Goal: Information Seeking & Learning: Find specific page/section

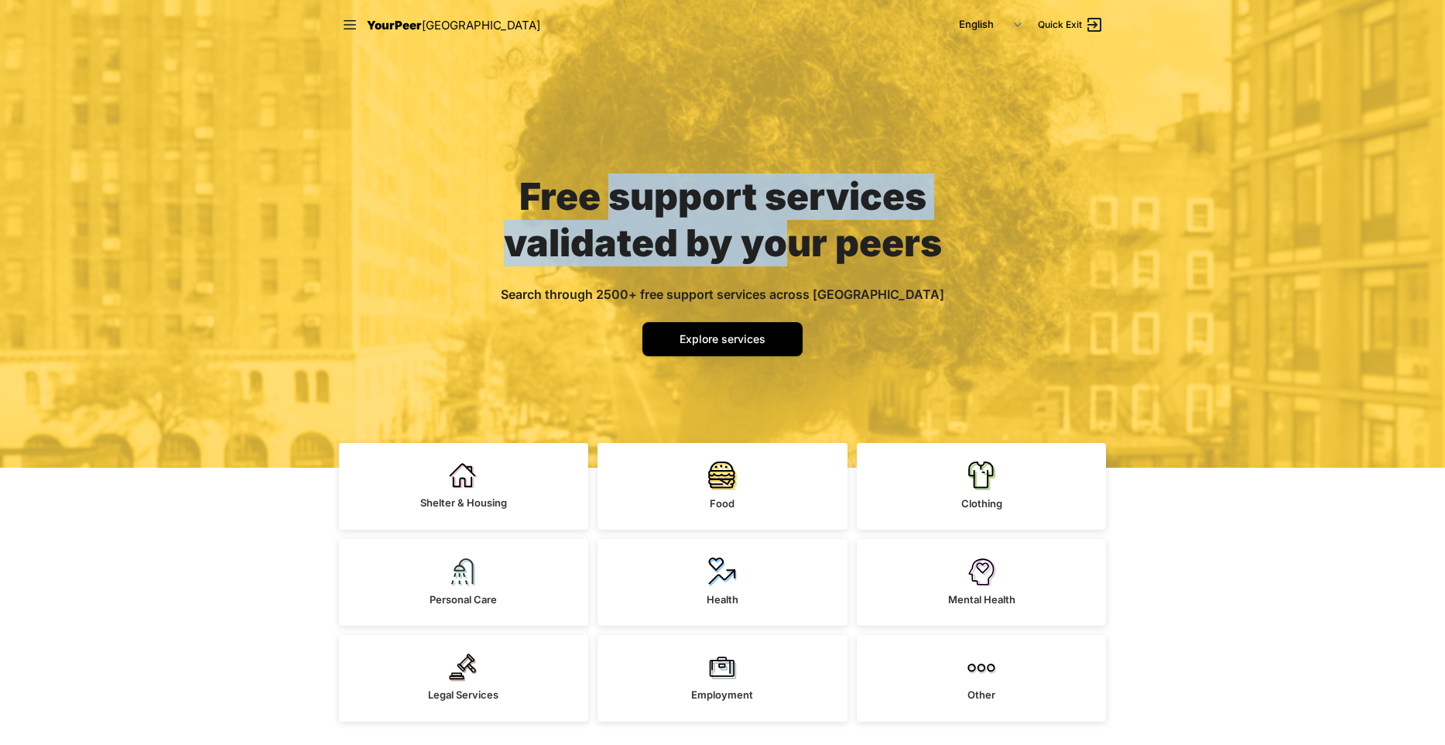
drag, startPoint x: 614, startPoint y: 201, endPoint x: 797, endPoint y: 228, distance: 184.5
click at [797, 228] on span "Free support services validated by your peers" at bounding box center [723, 219] width 438 height 92
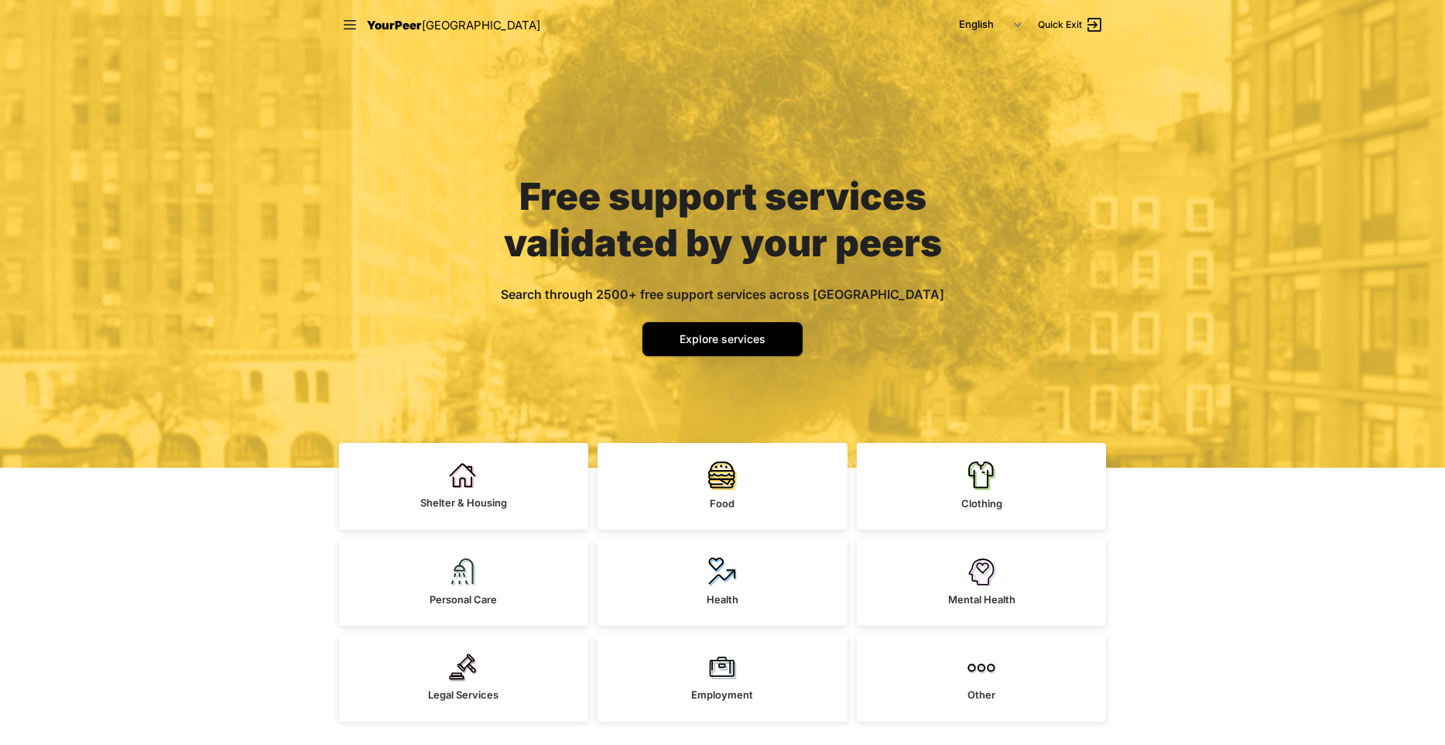
click at [896, 368] on div "Free support services validated by your peers Search through 2500+ free support…" at bounding box center [723, 259] width 520 height 418
click at [557, 336] on div "Free support services validated by your peers Search through 2500+ free support…" at bounding box center [723, 259] width 520 height 418
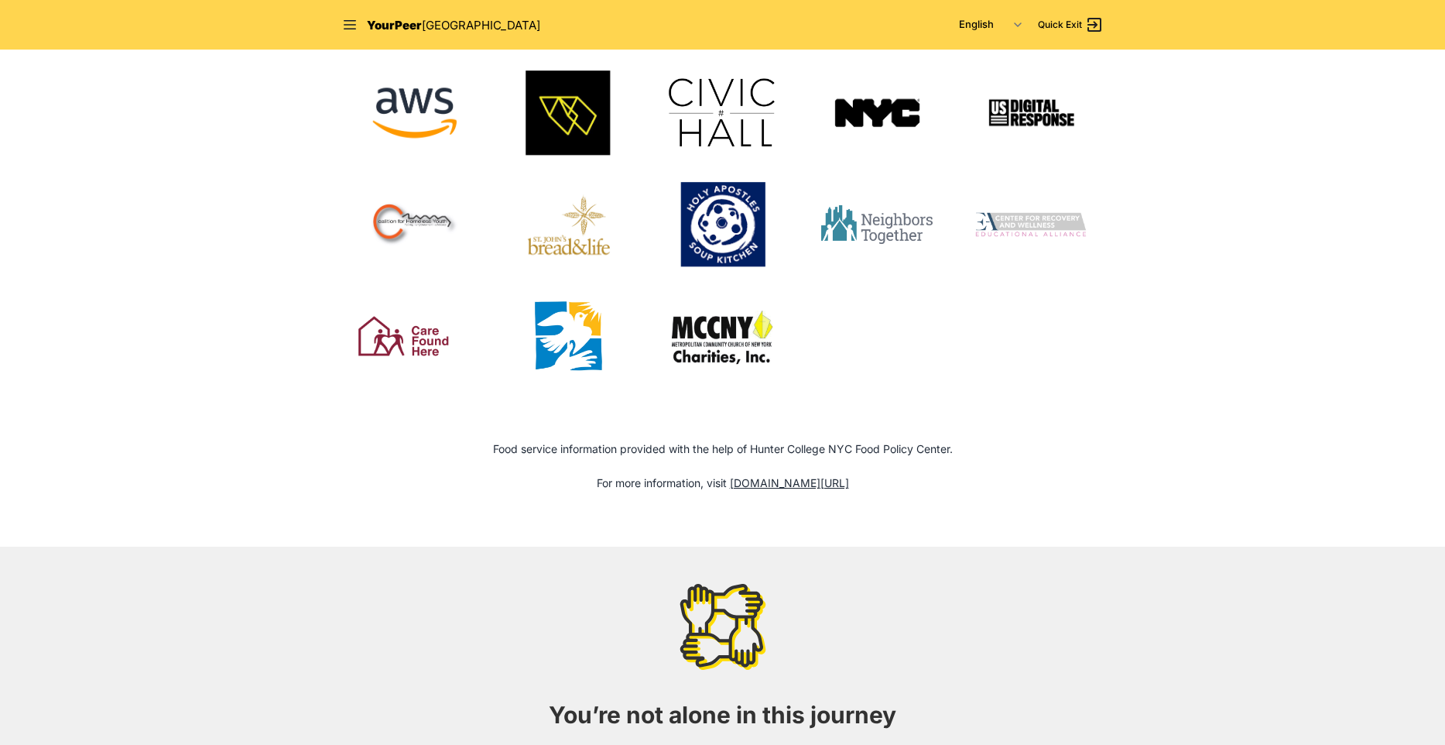
scroll to position [1911, 0]
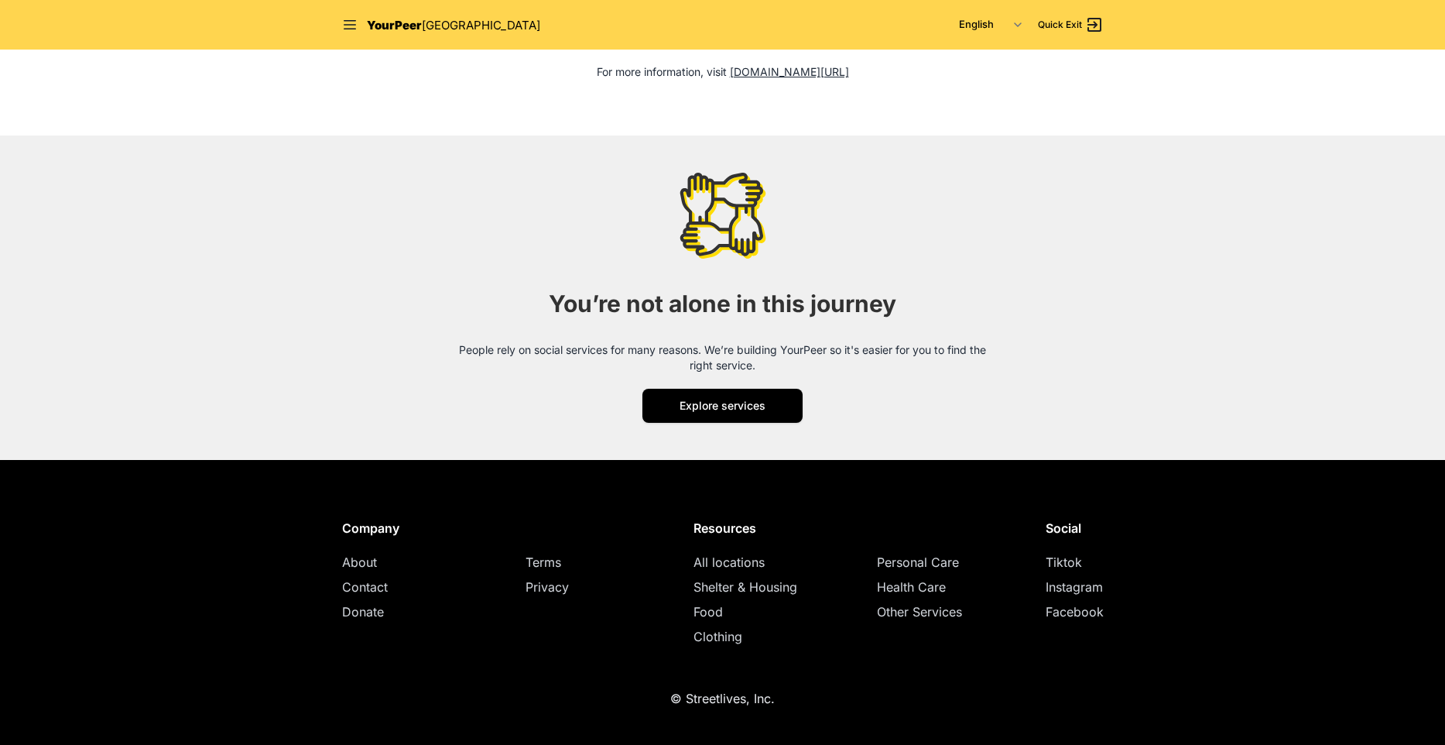
click at [451, 614] on div "Donate" at bounding box center [426, 611] width 168 height 19
click at [377, 567] on div "About" at bounding box center [426, 562] width 168 height 19
click at [359, 560] on span "About" at bounding box center [359, 561] width 35 height 15
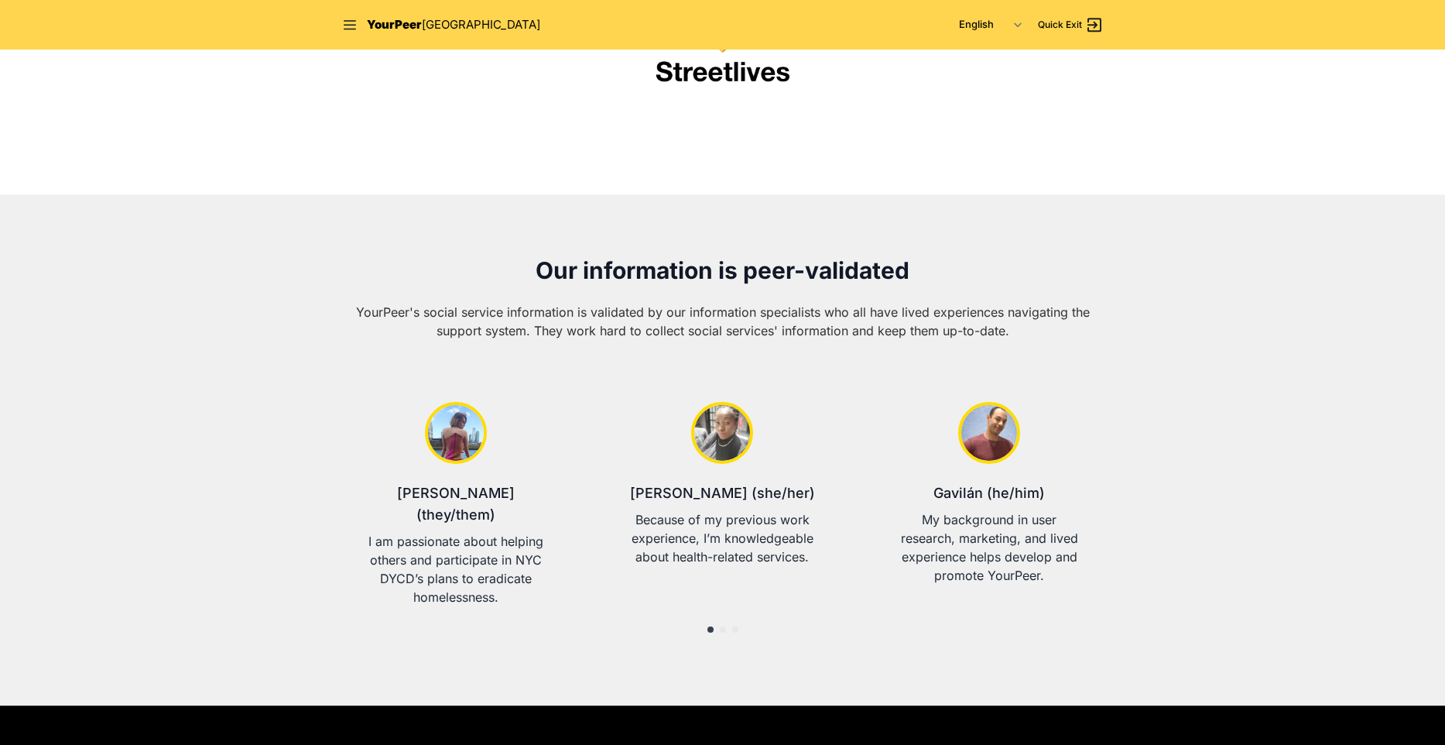
scroll to position [353, 0]
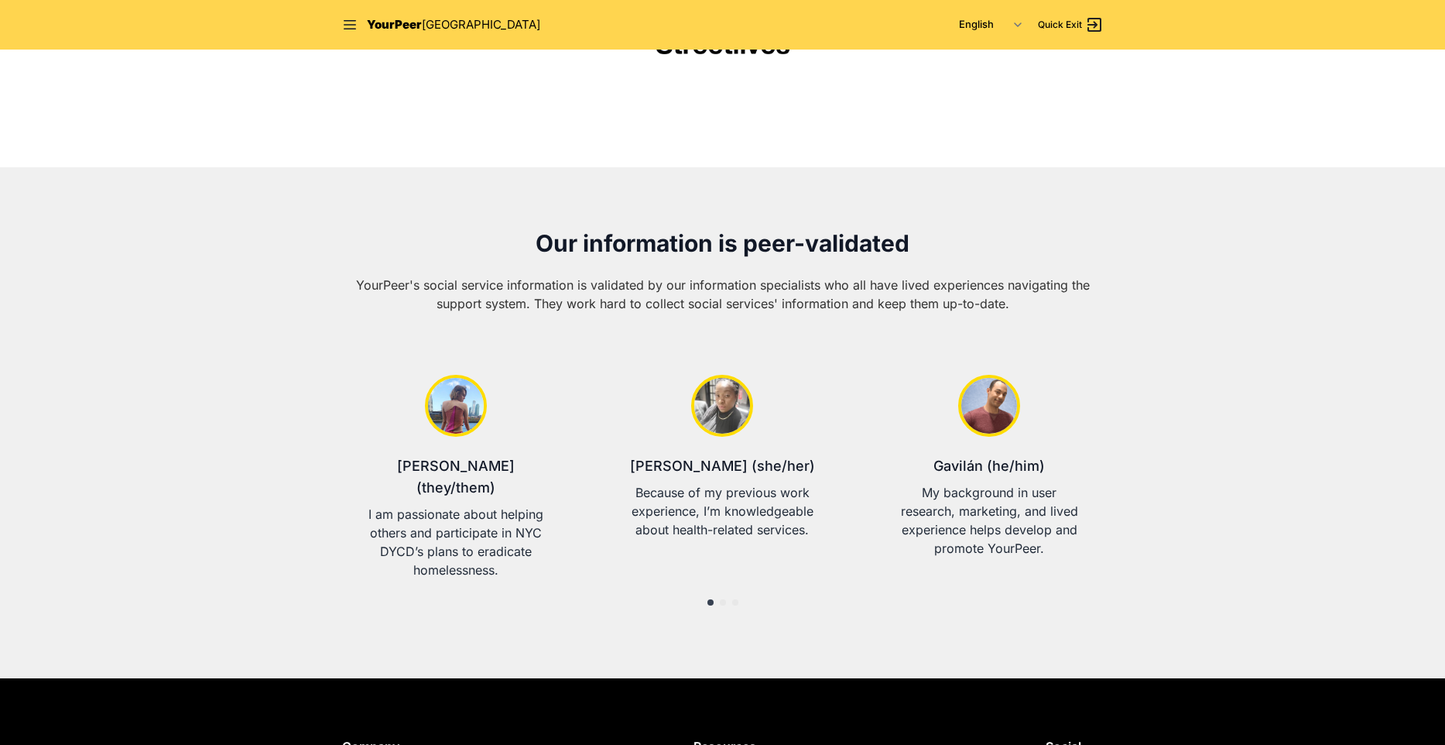
click at [724, 599] on span at bounding box center [723, 602] width 6 height 6
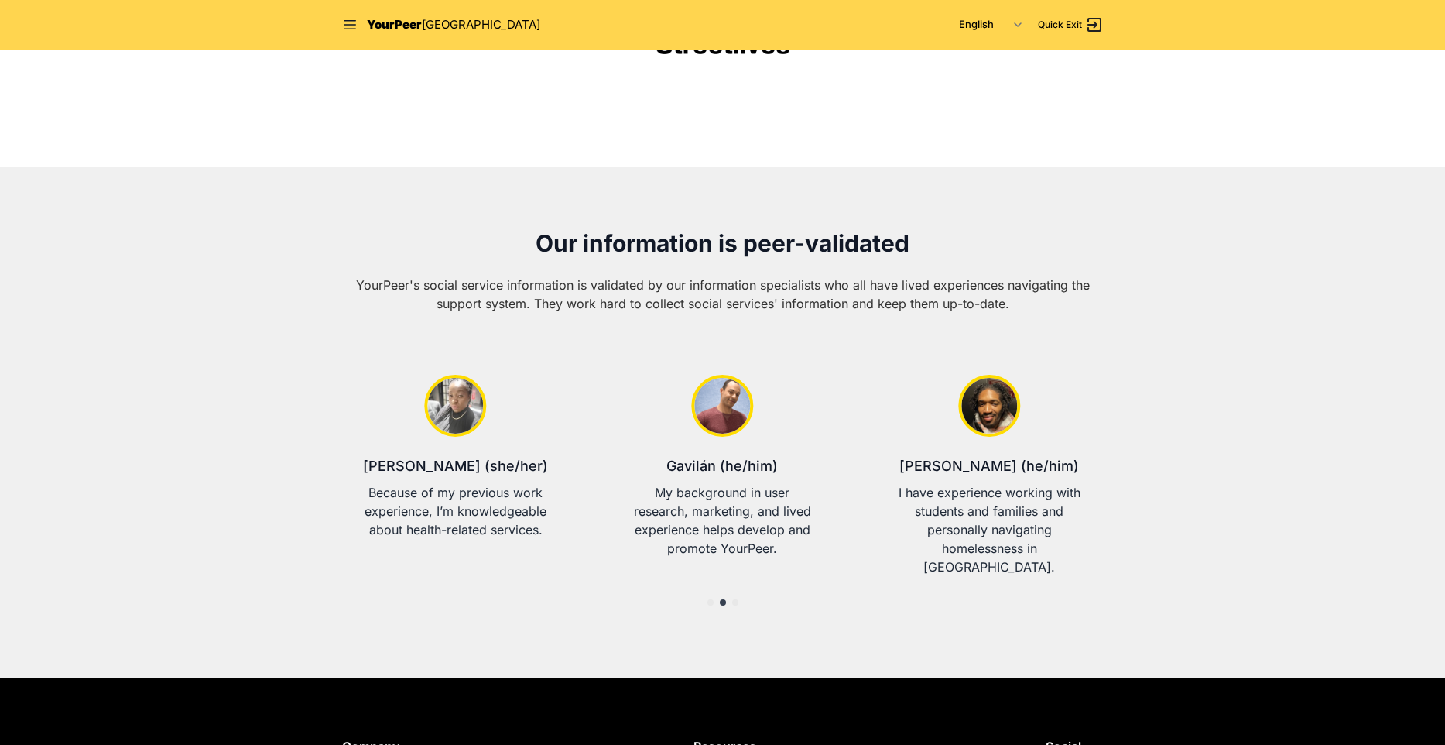
click at [737, 599] on span at bounding box center [735, 602] width 6 height 6
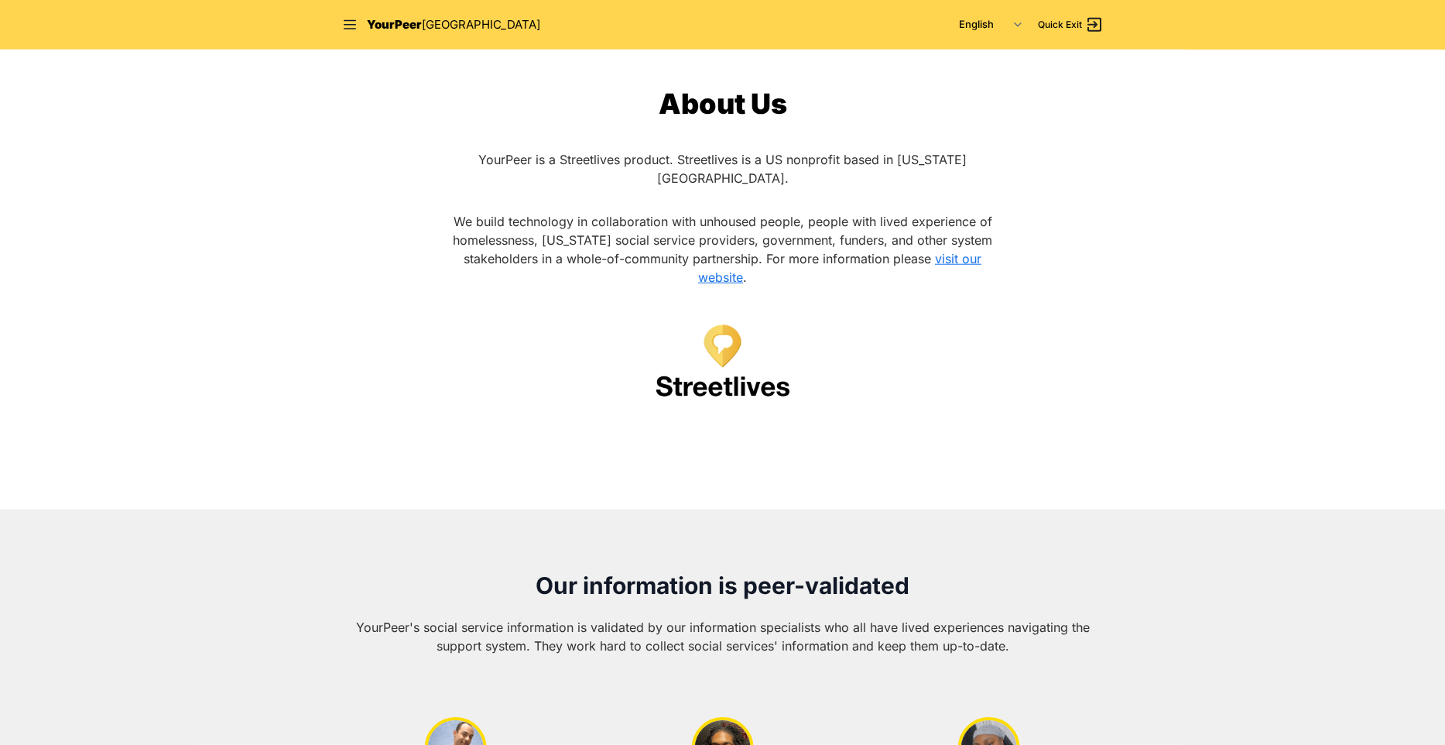
scroll to position [0, 0]
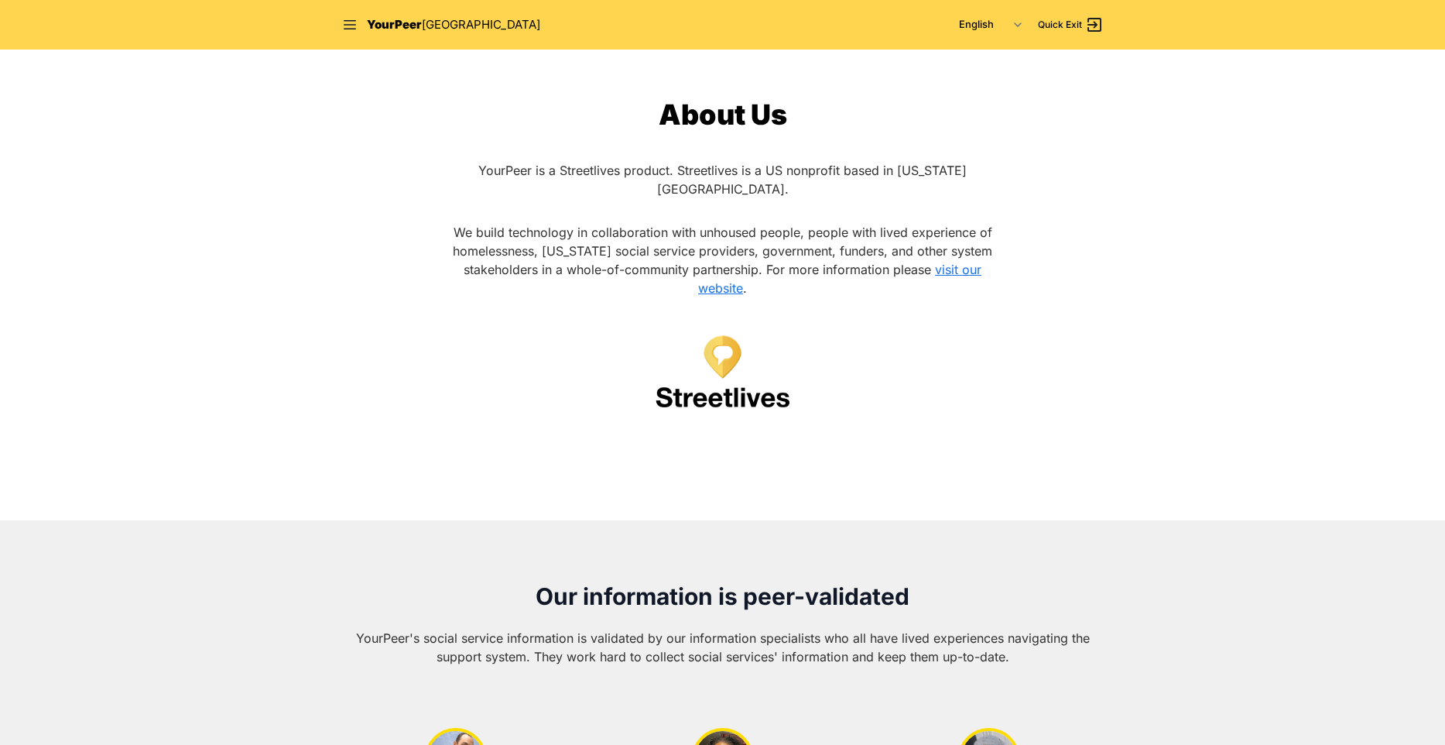
click at [422, 27] on span "[GEOGRAPHIC_DATA]" at bounding box center [481, 24] width 118 height 15
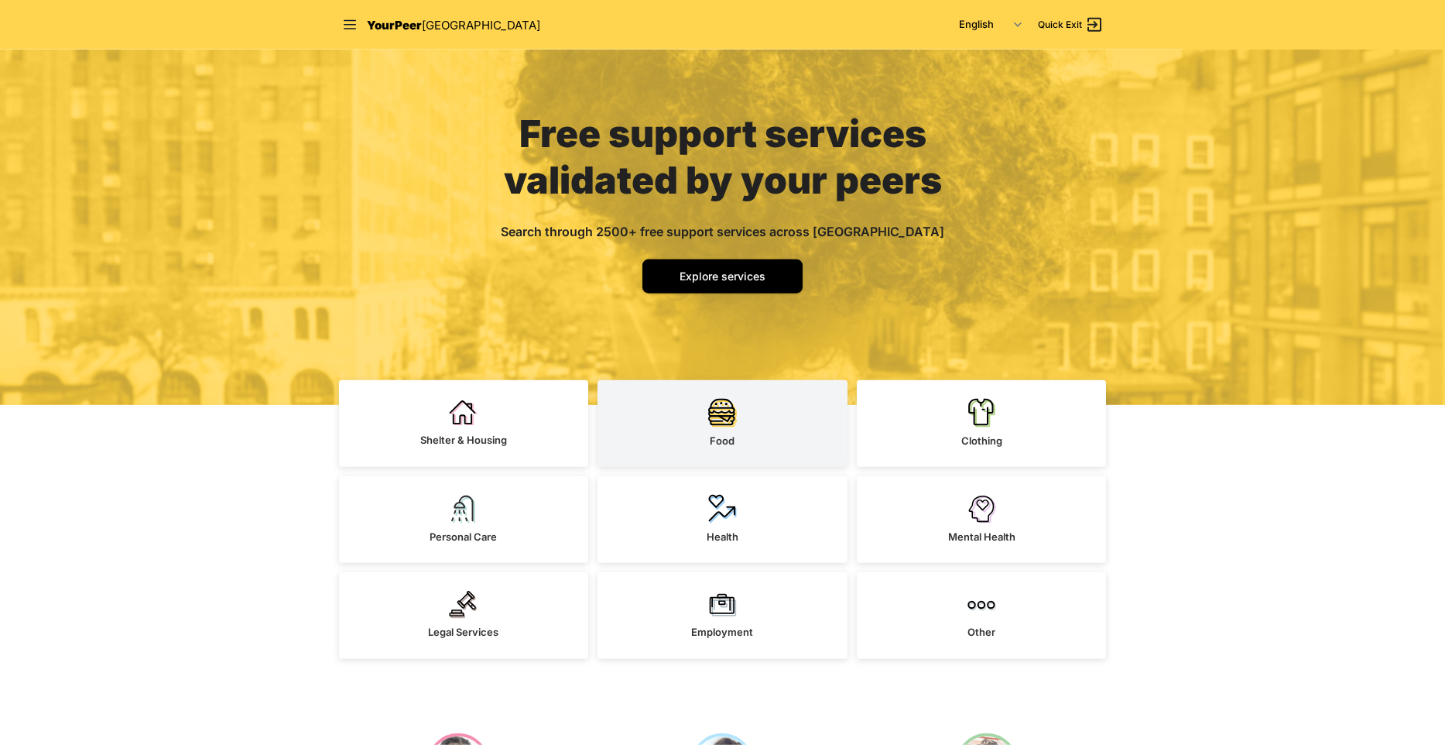
scroll to position [88, 0]
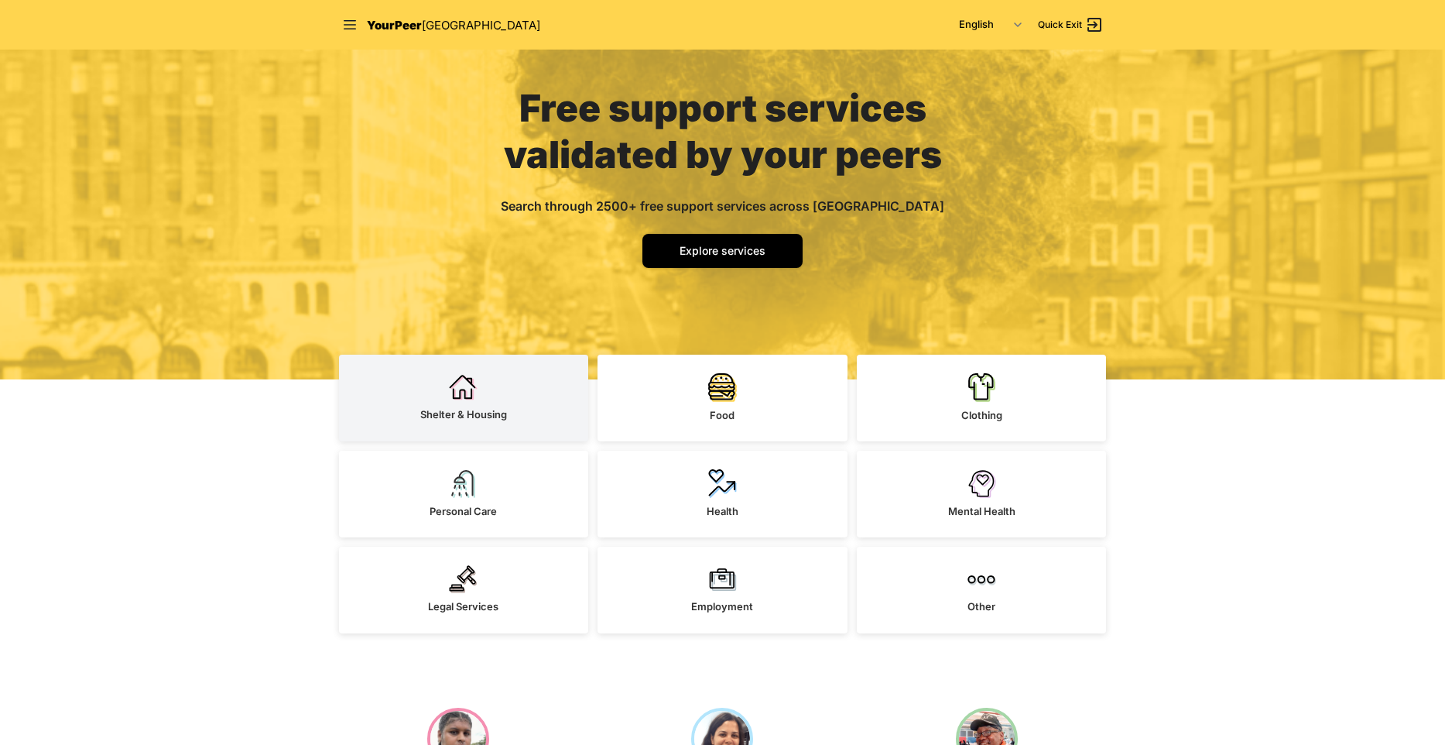
click at [478, 383] on link "Shelter & Housing" at bounding box center [464, 397] width 250 height 87
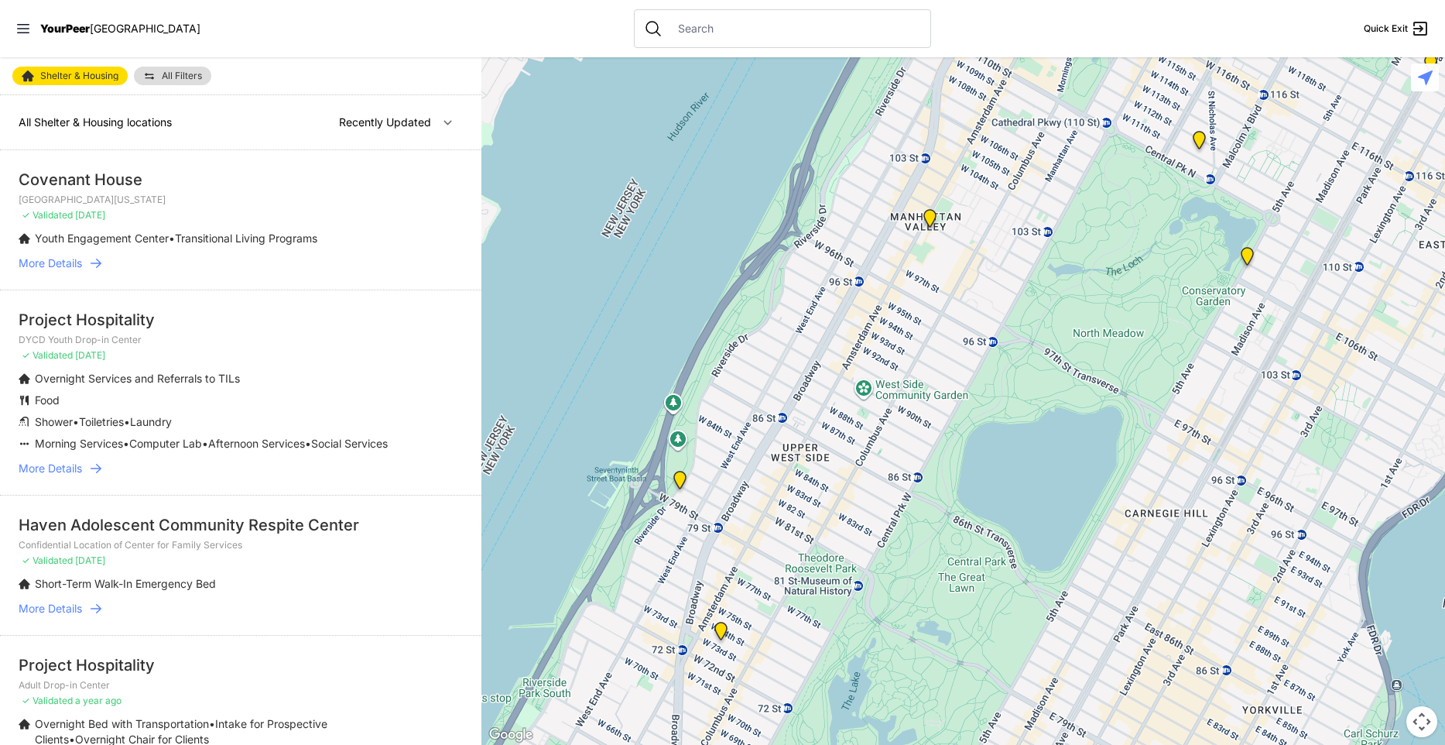
select select "nearby"
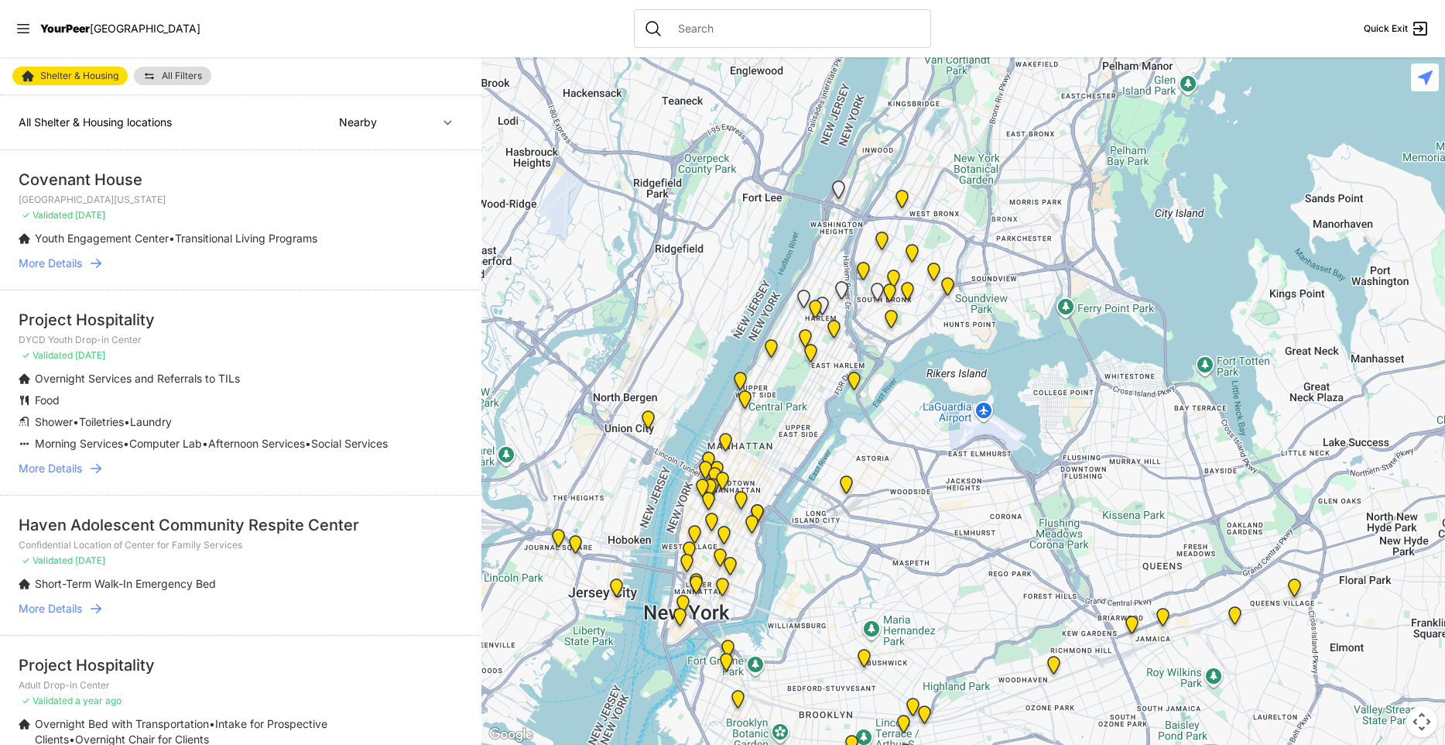
click at [87, 258] on link "More Details" at bounding box center [241, 262] width 444 height 15
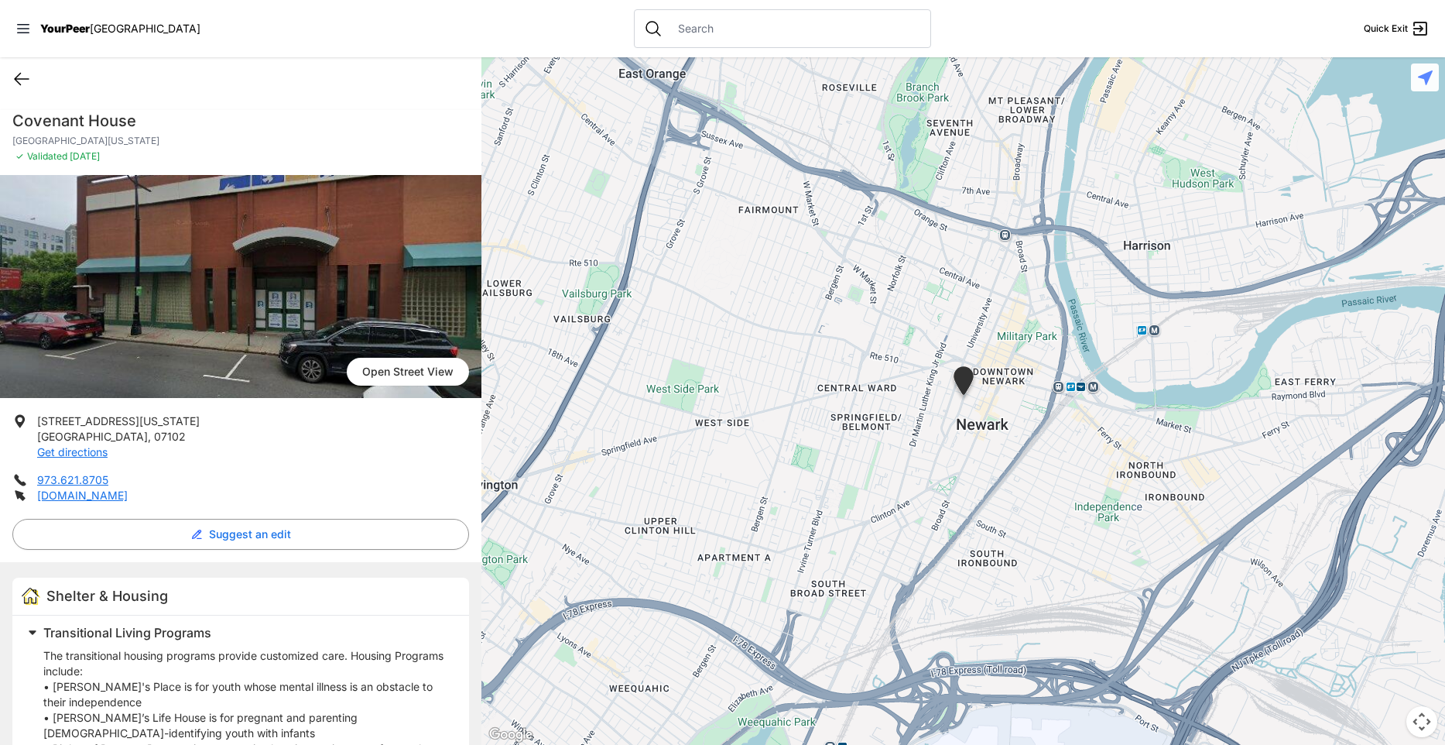
click at [20, 74] on icon at bounding box center [22, 80] width 14 height 12
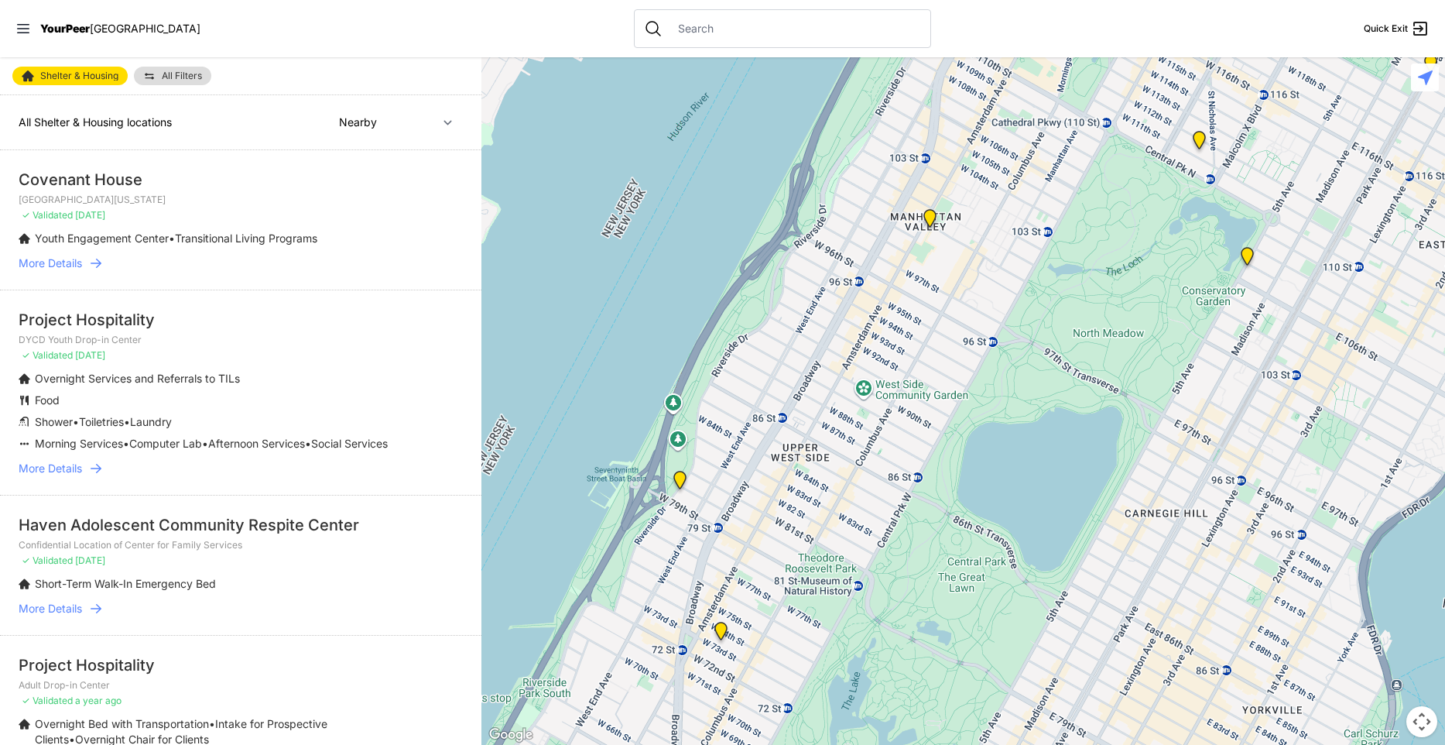
click at [65, 267] on span "More Details" at bounding box center [50, 262] width 63 height 15
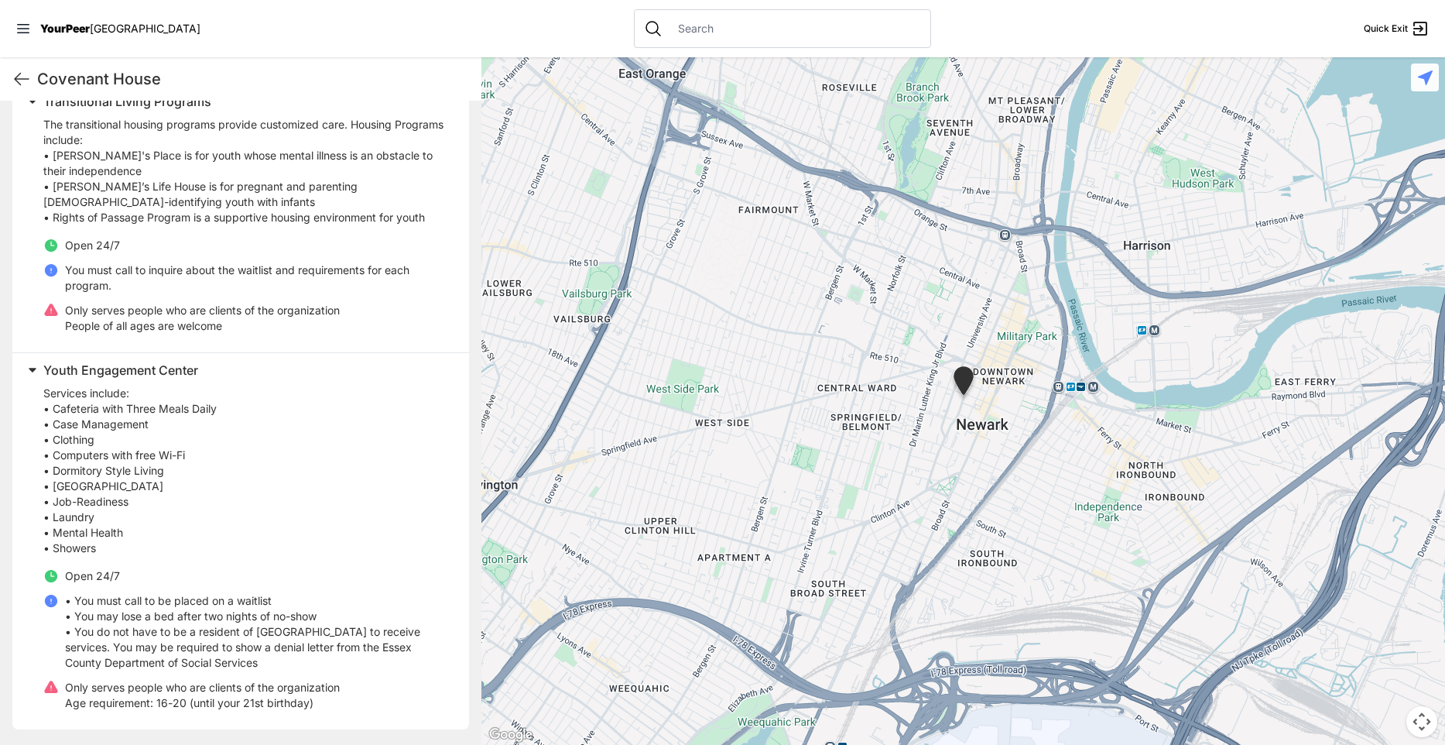
scroll to position [159, 0]
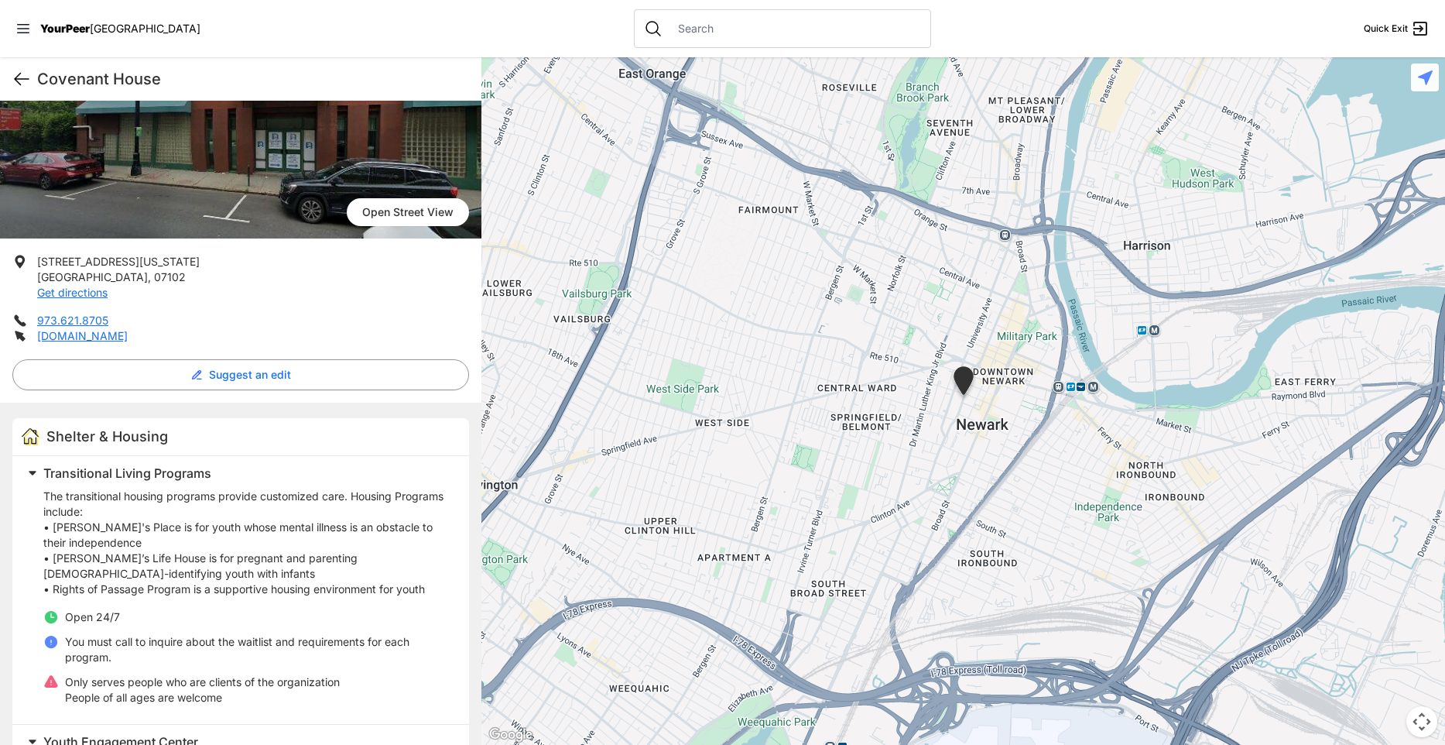
click at [29, 84] on icon at bounding box center [21, 79] width 19 height 19
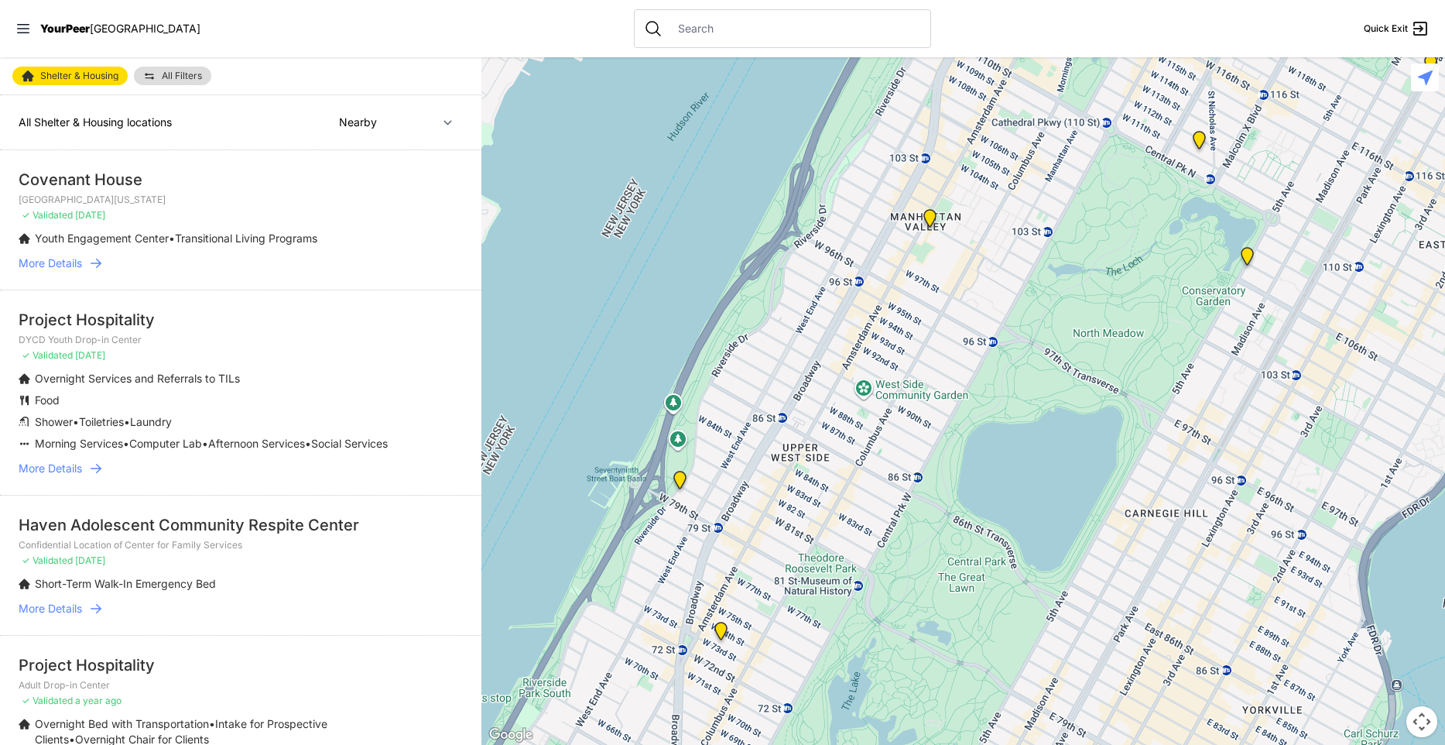
click at [187, 72] on span "All Filters" at bounding box center [182, 75] width 40 height 9
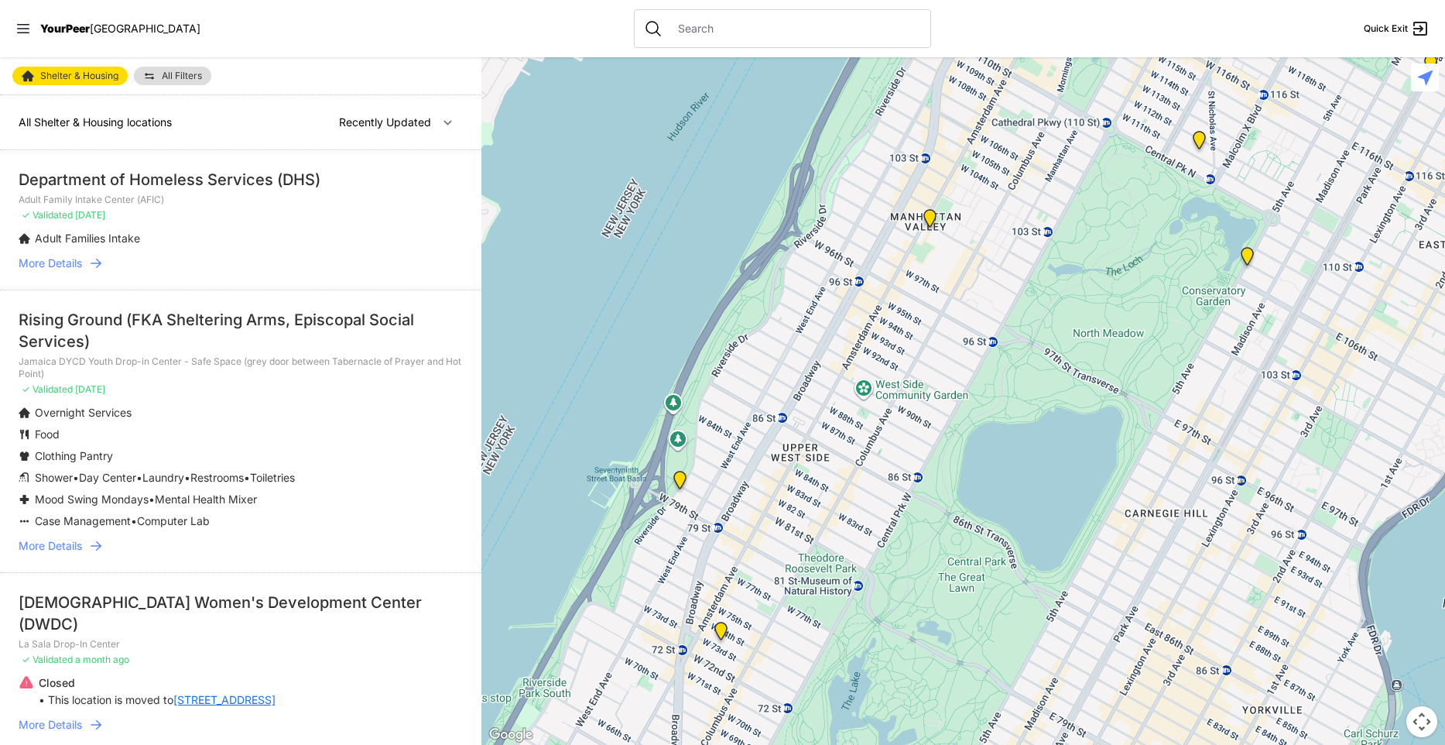
click at [176, 82] on link "All Filters" at bounding box center [172, 76] width 77 height 19
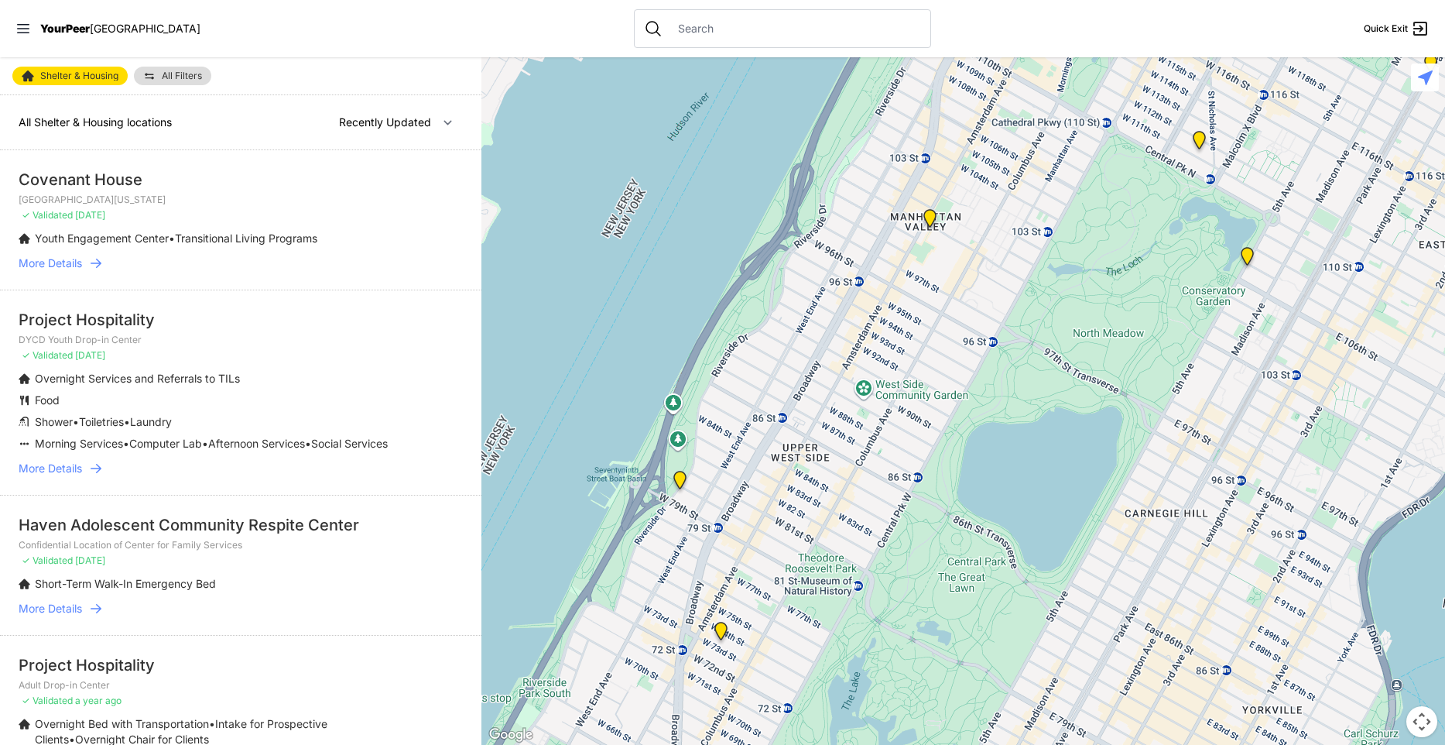
select select "nearby"
click at [186, 75] on span "All Filters" at bounding box center [182, 75] width 40 height 9
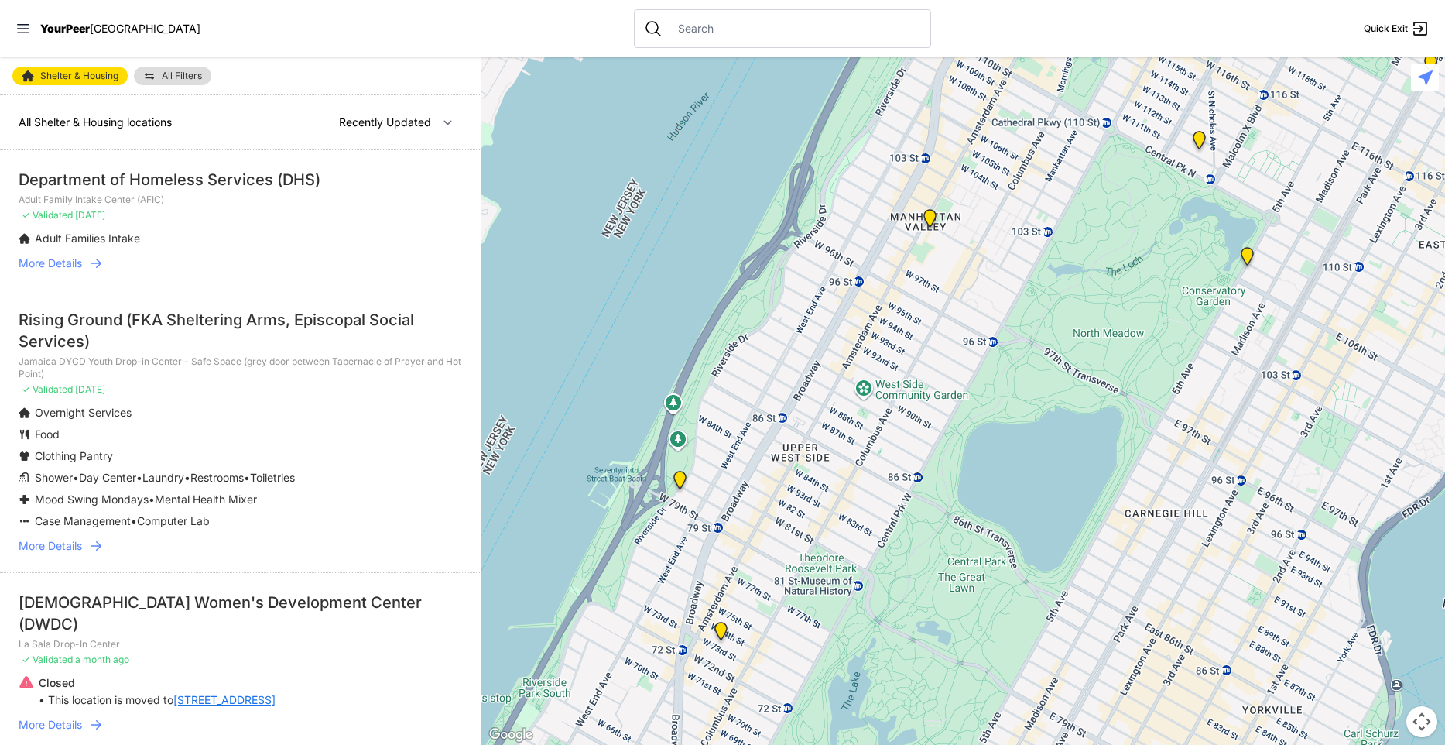
select select "nearby"
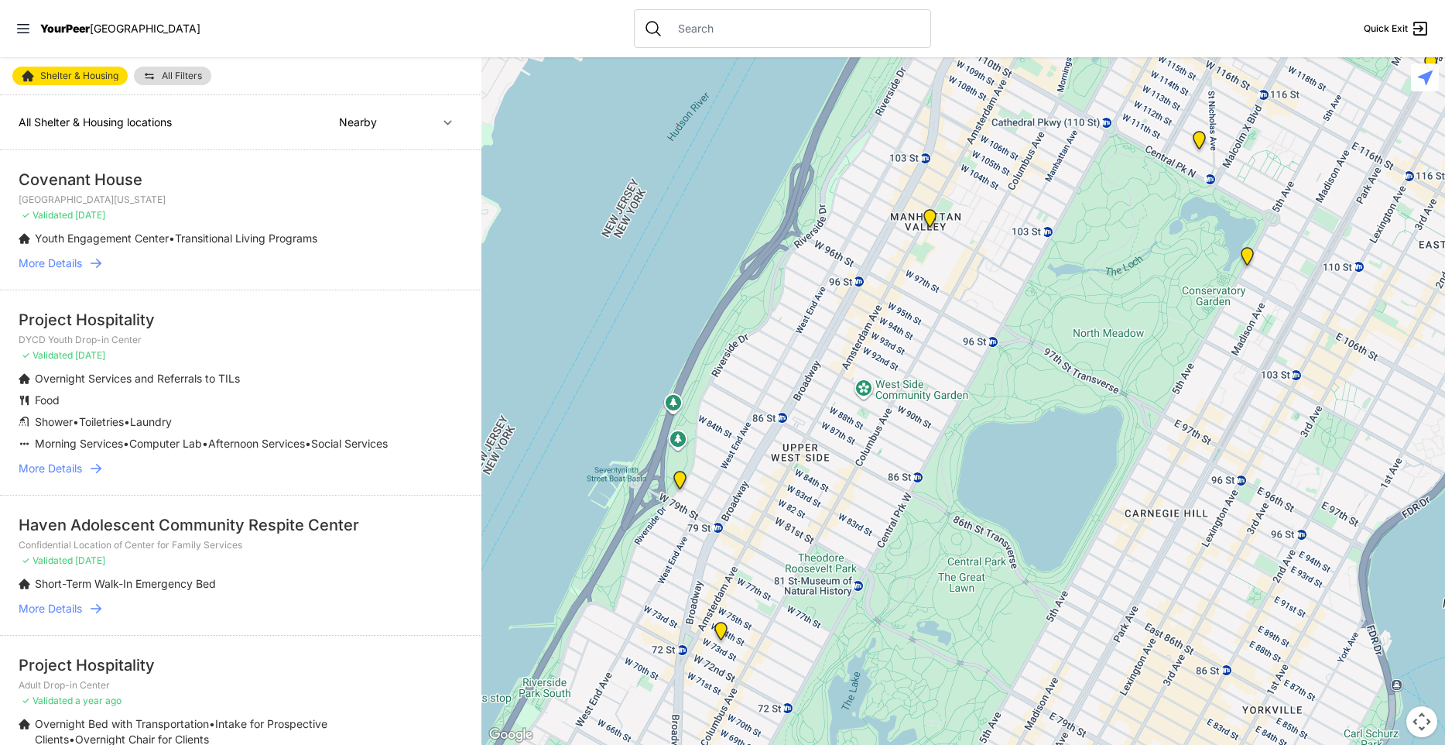
click at [179, 74] on span "All Filters" at bounding box center [182, 75] width 40 height 9
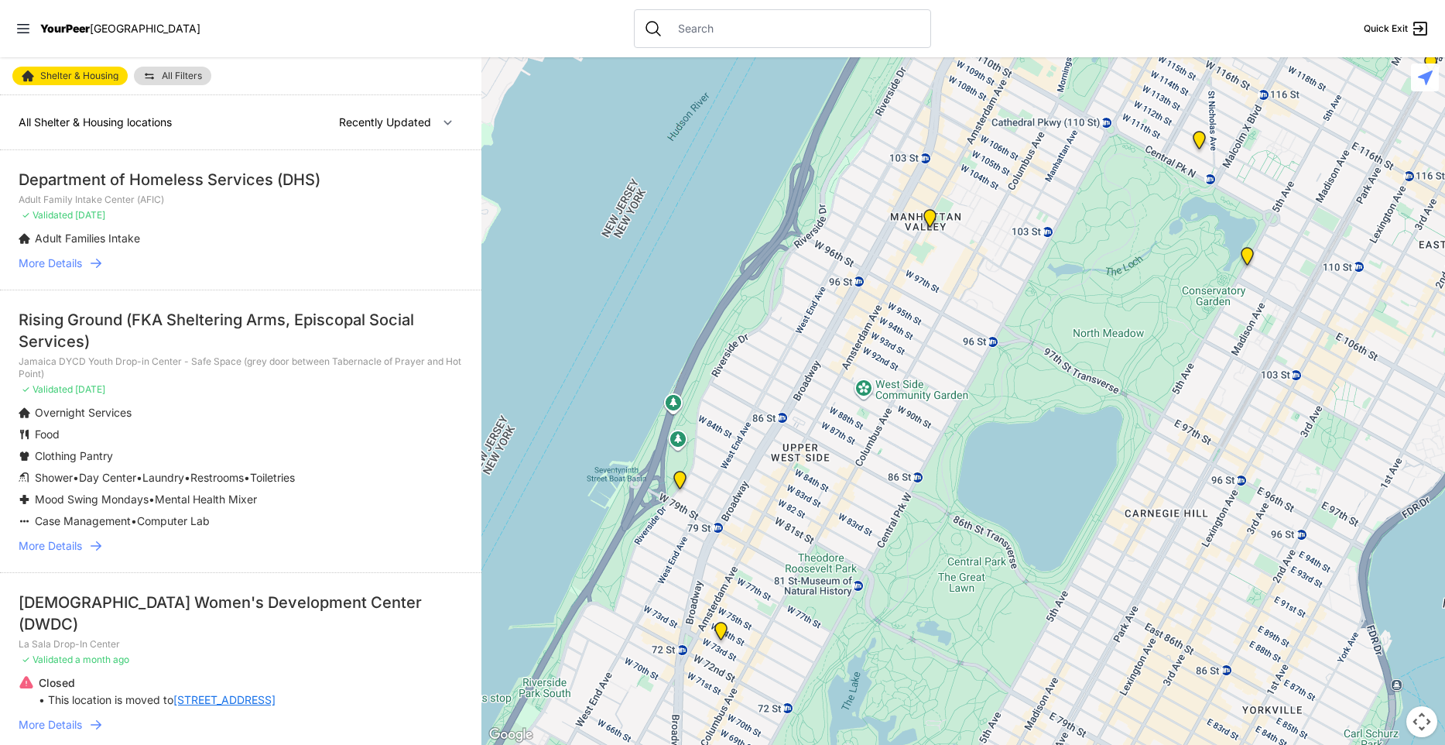
click at [179, 74] on span "All Filters" at bounding box center [182, 75] width 40 height 9
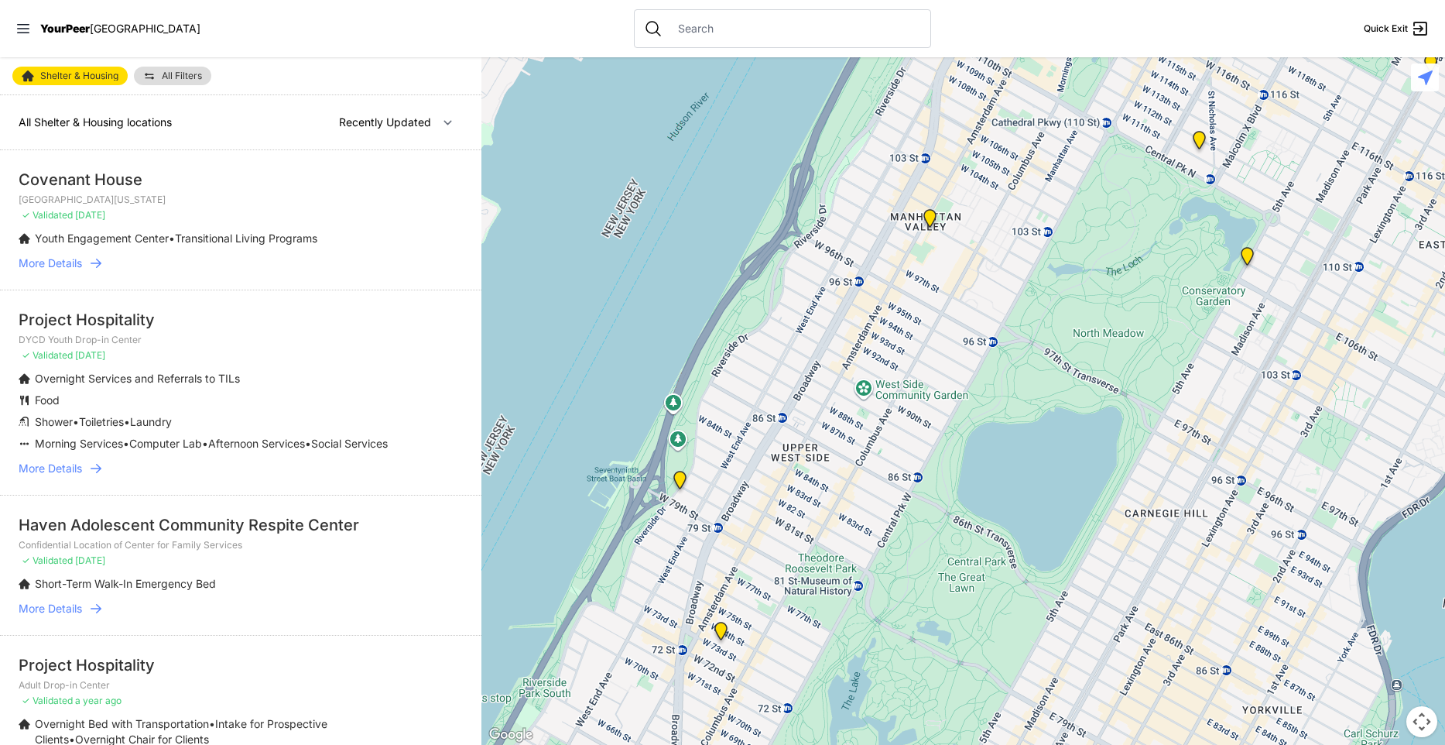
select select "nearby"
click at [188, 77] on span "All Filters" at bounding box center [182, 75] width 40 height 9
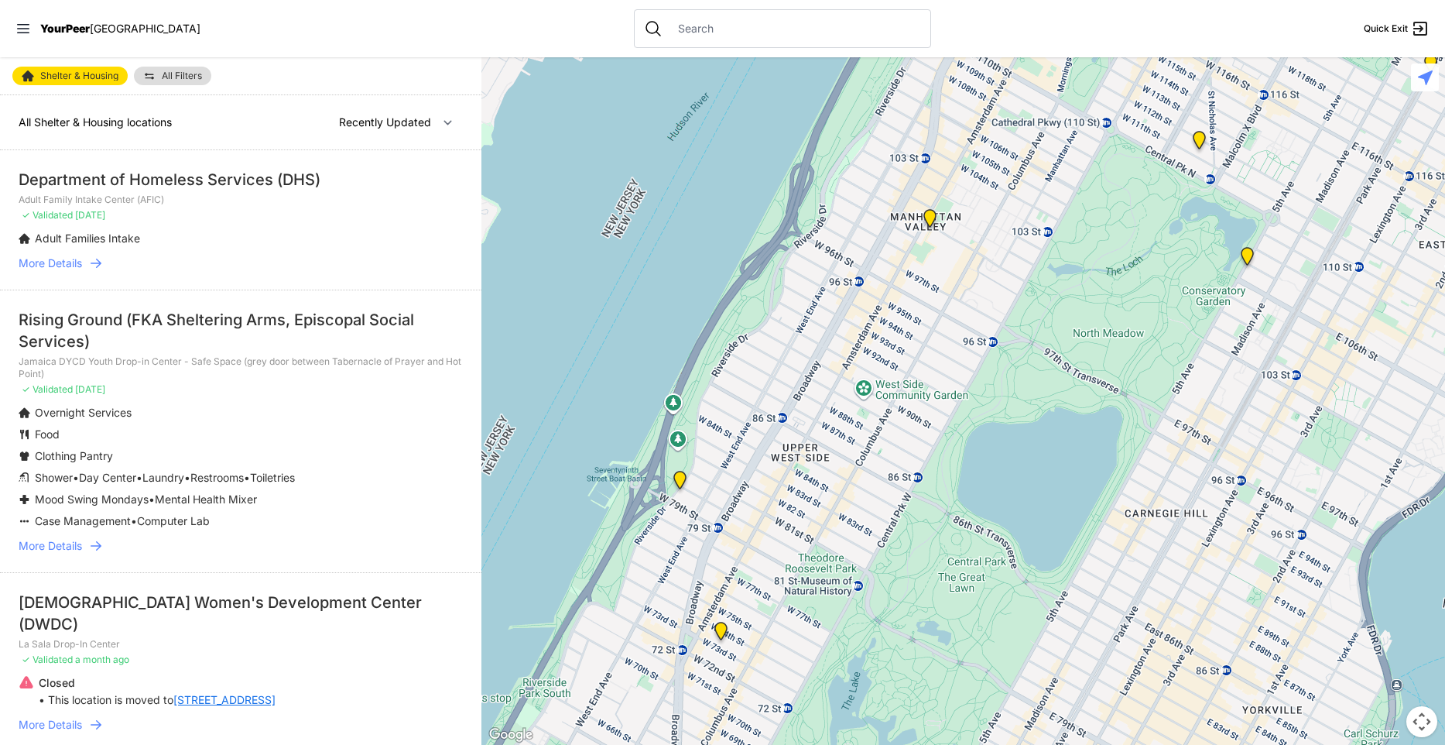
click at [188, 77] on span "All Filters" at bounding box center [182, 75] width 40 height 9
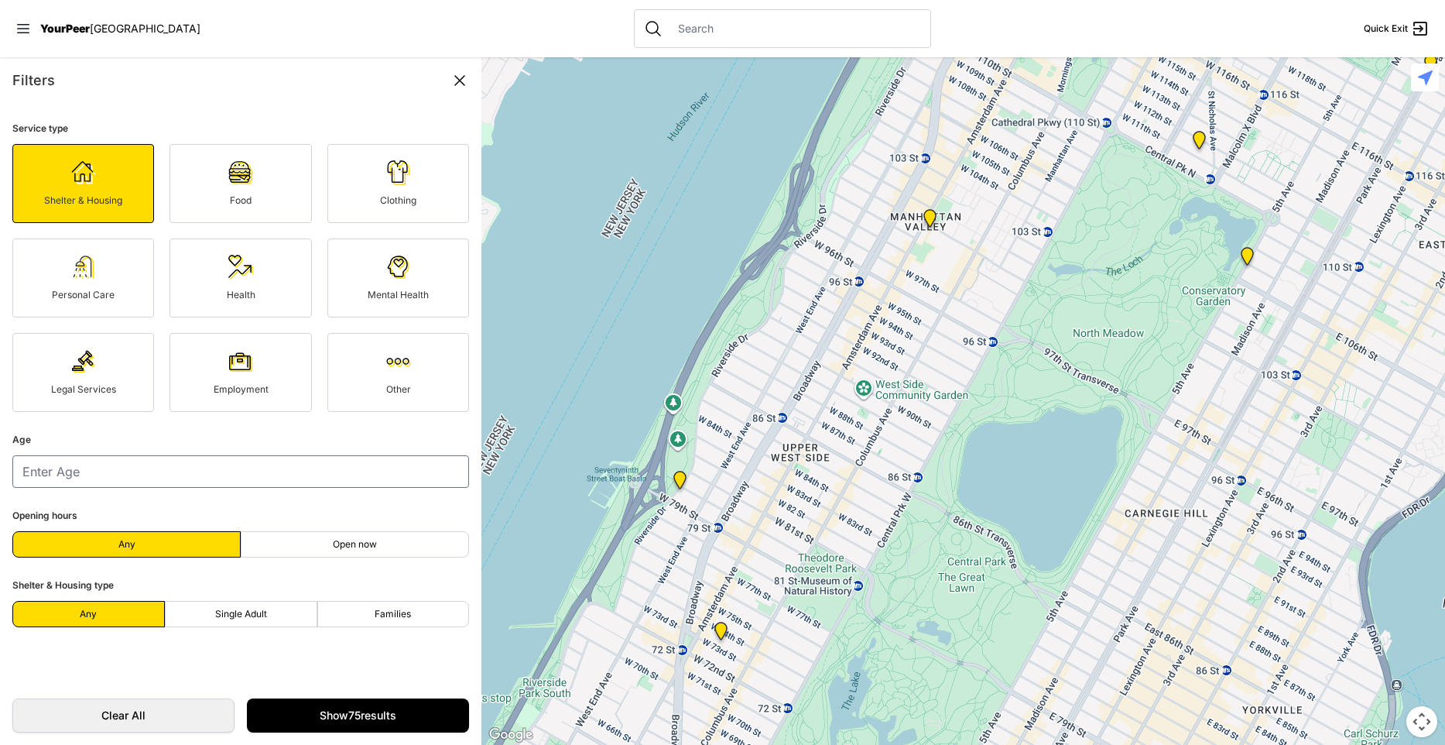
select select "nearby"
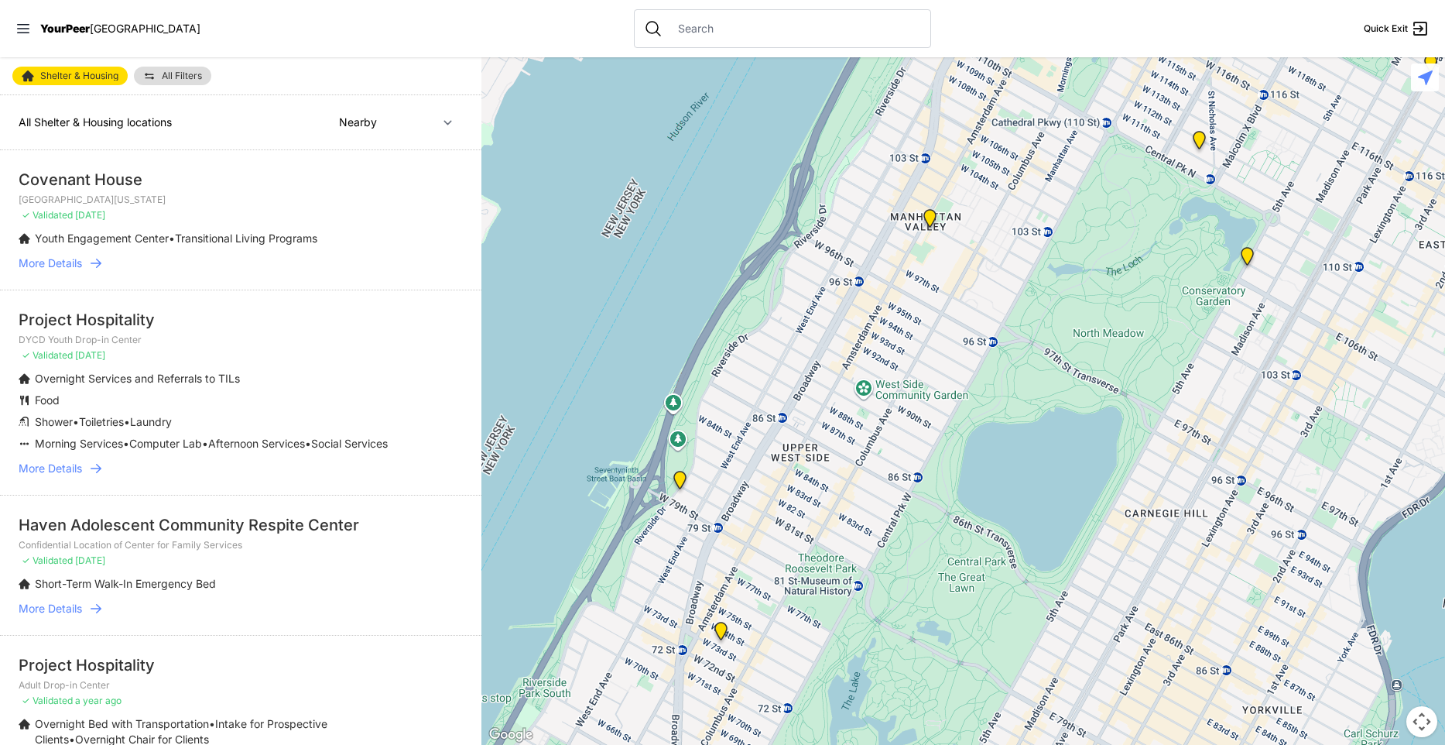
click at [170, 74] on span "All Filters" at bounding box center [182, 75] width 40 height 9
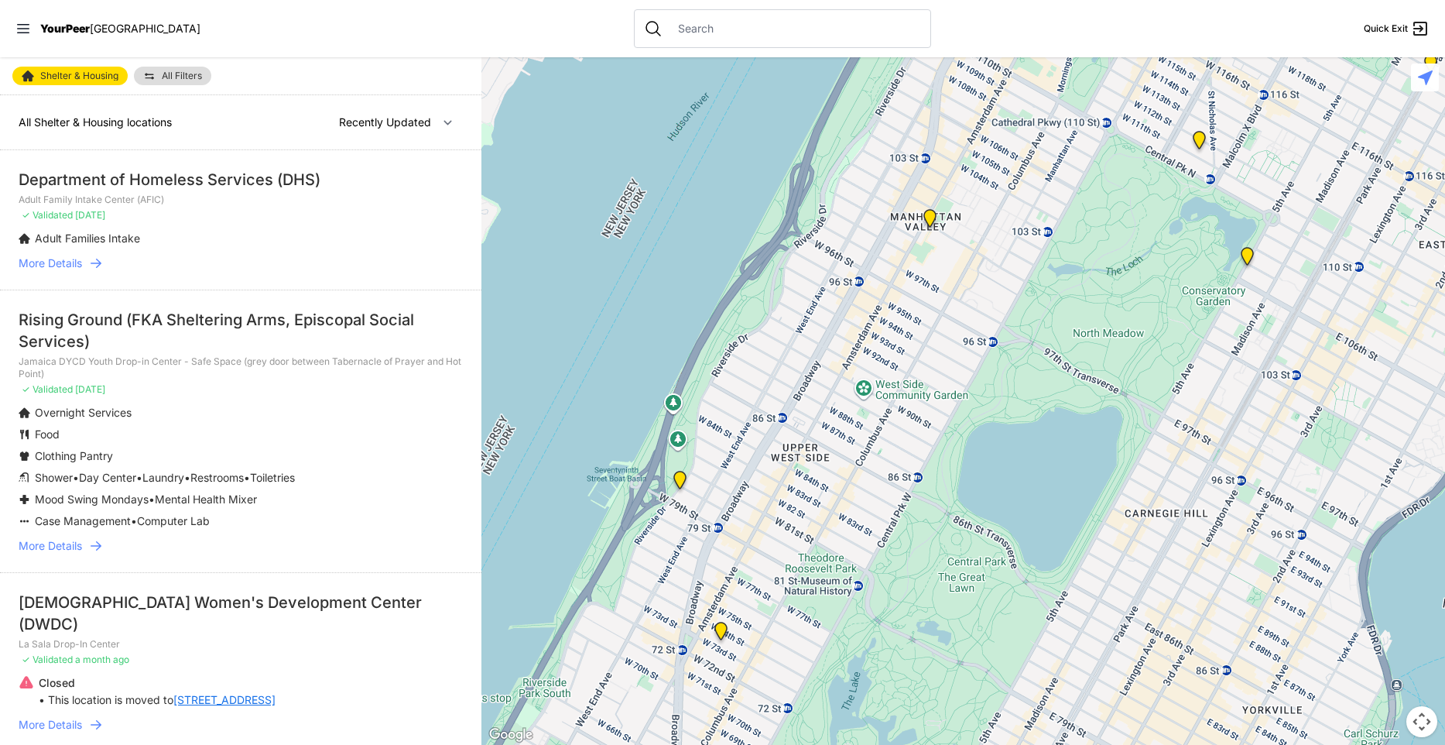
click at [170, 74] on span "All Filters" at bounding box center [182, 75] width 40 height 9
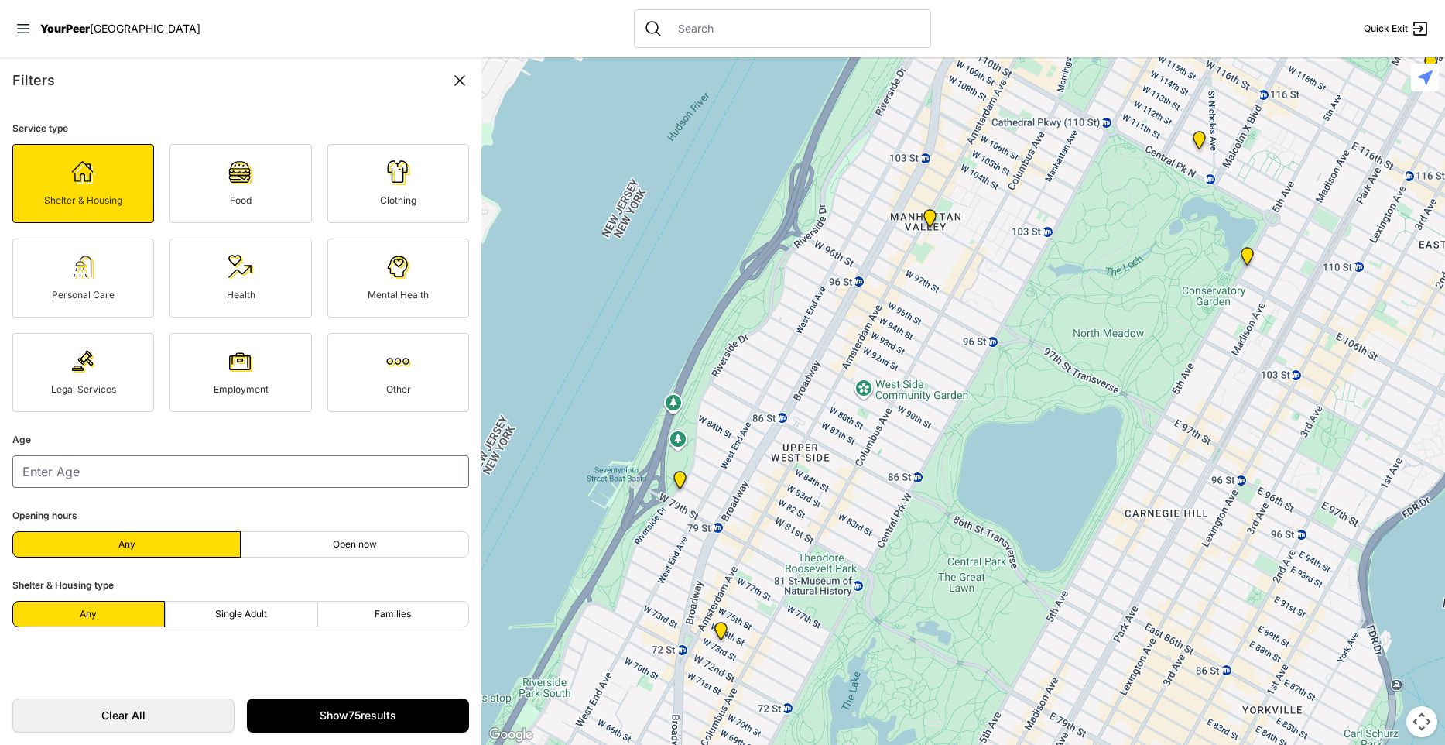
select select "nearby"
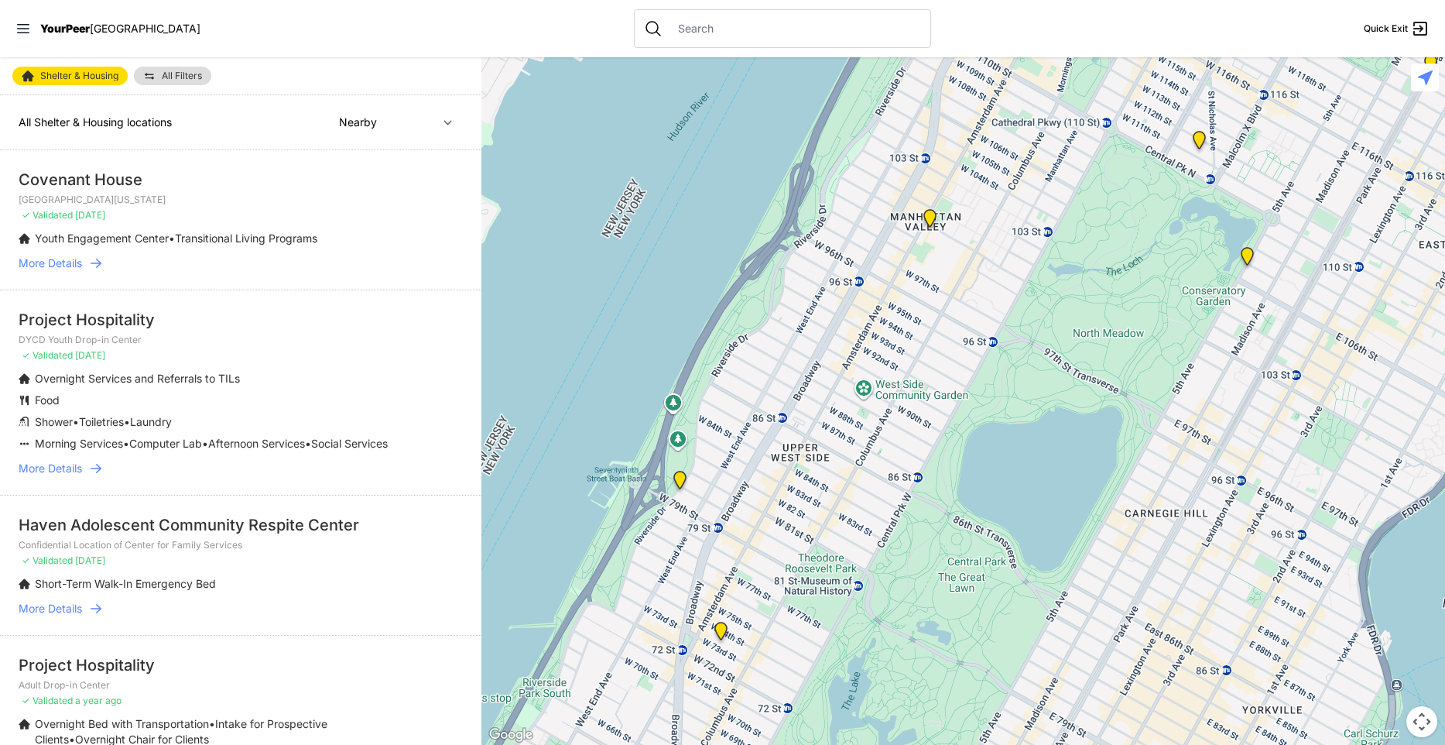
click at [193, 74] on span "All Filters" at bounding box center [182, 75] width 40 height 9
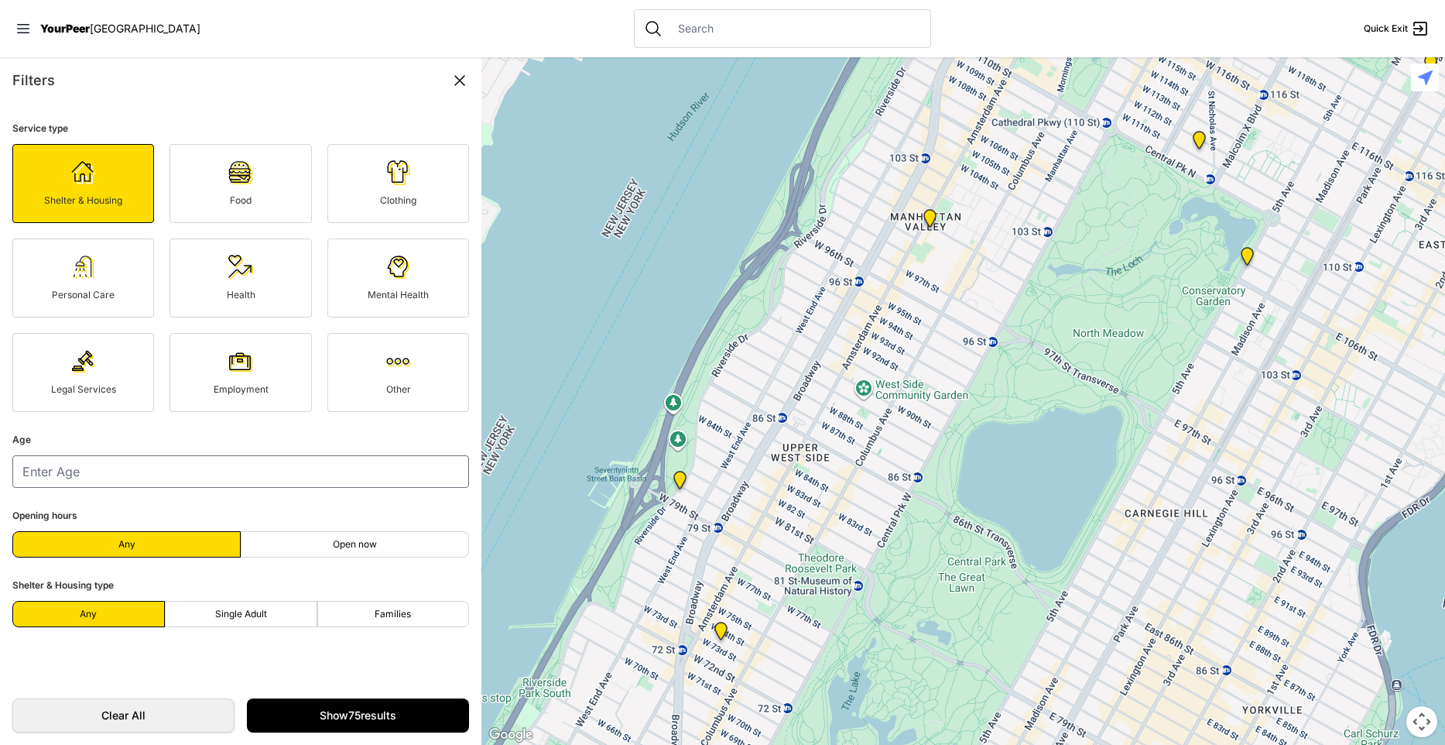
click at [259, 205] on div "Food" at bounding box center [240, 200] width 109 height 12
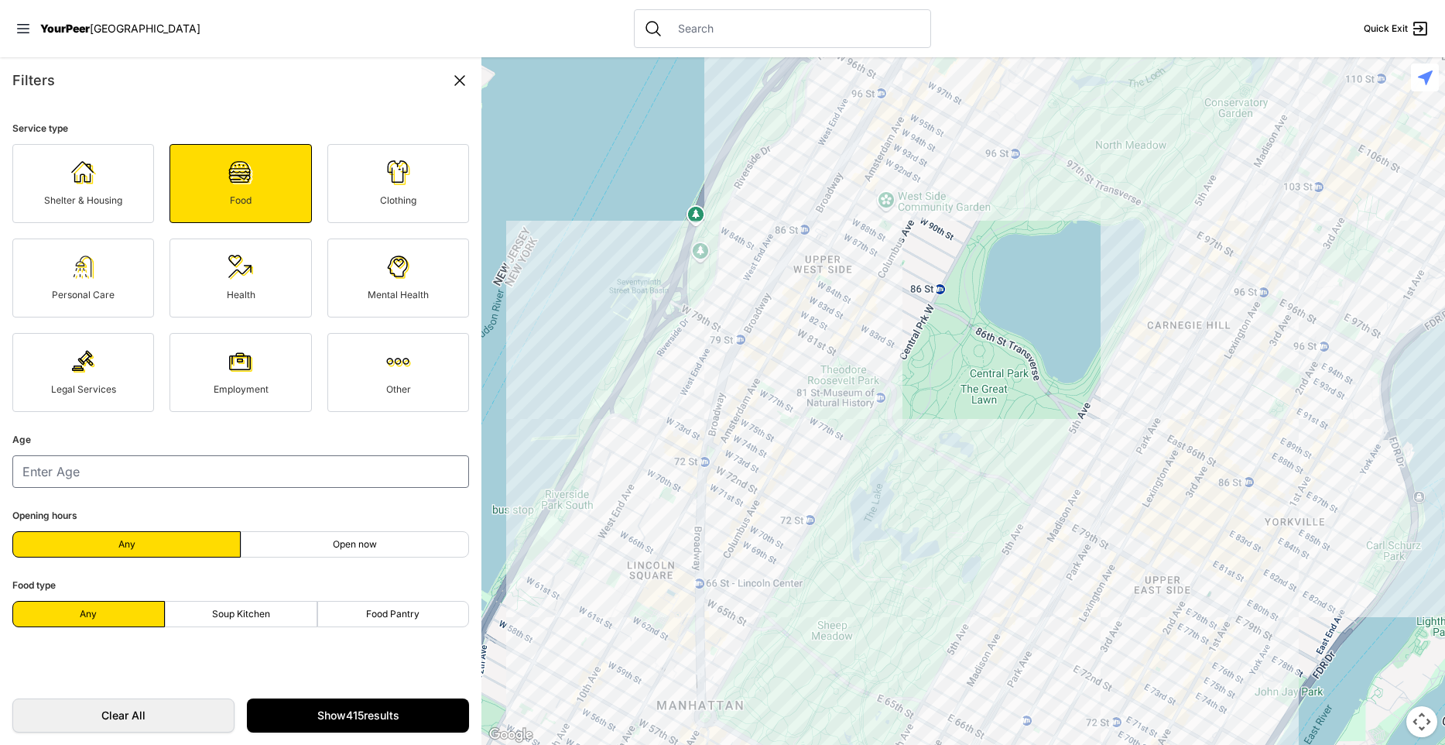
click at [391, 189] on link "Clothing" at bounding box center [398, 183] width 142 height 79
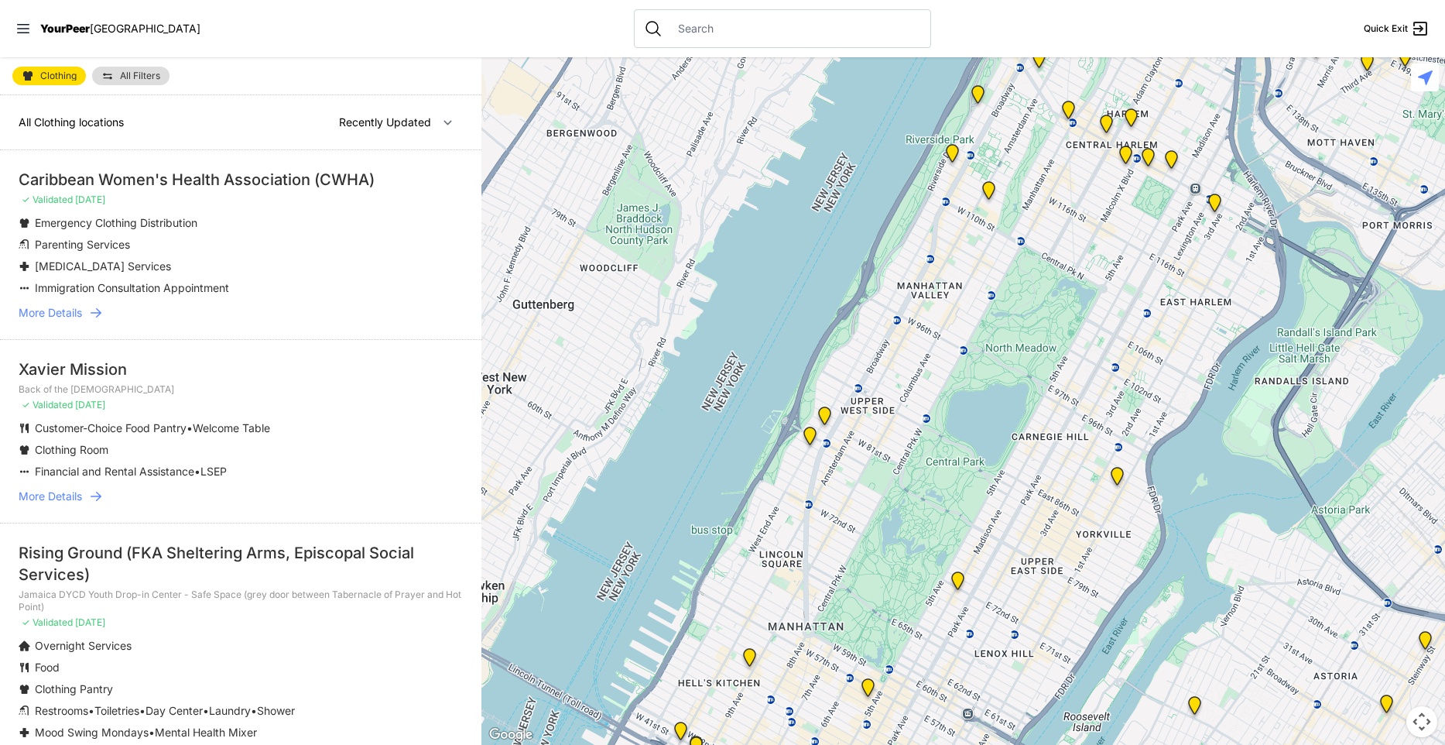
click at [150, 77] on span "All Filters" at bounding box center [140, 75] width 40 height 9
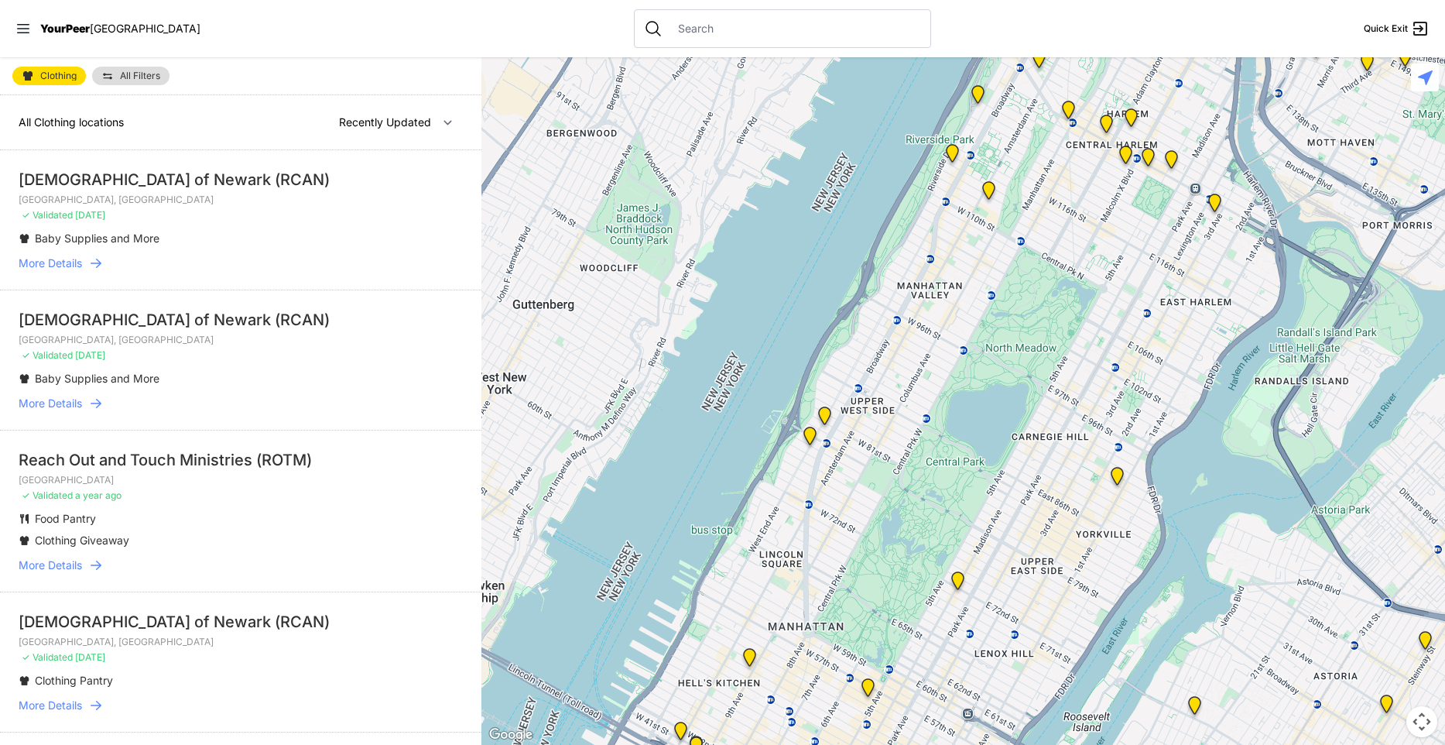
select select "nearby"
click at [140, 79] on span "All Filters" at bounding box center [140, 75] width 40 height 9
select select "nearby"
click at [137, 73] on span "All Filters" at bounding box center [140, 75] width 40 height 9
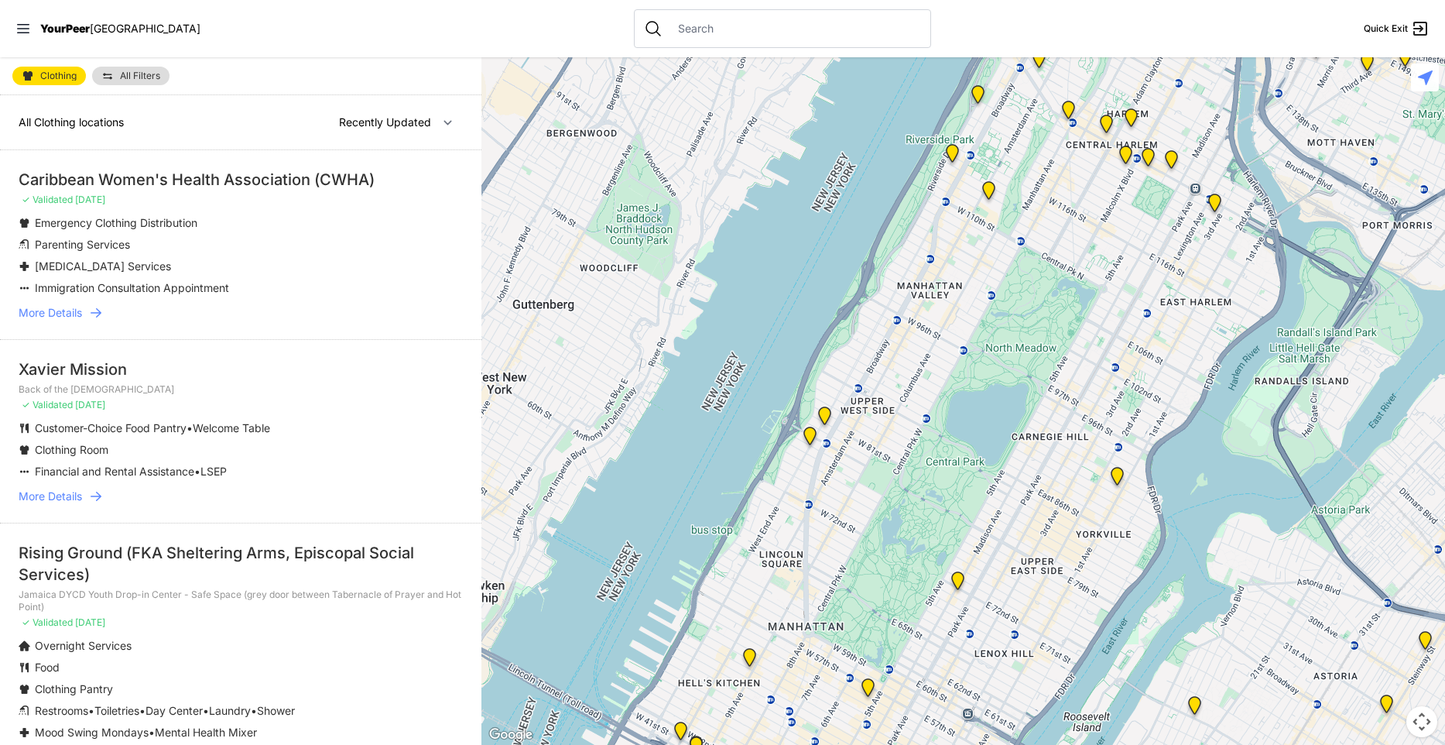
click at [147, 73] on span "All Filters" at bounding box center [140, 75] width 40 height 9
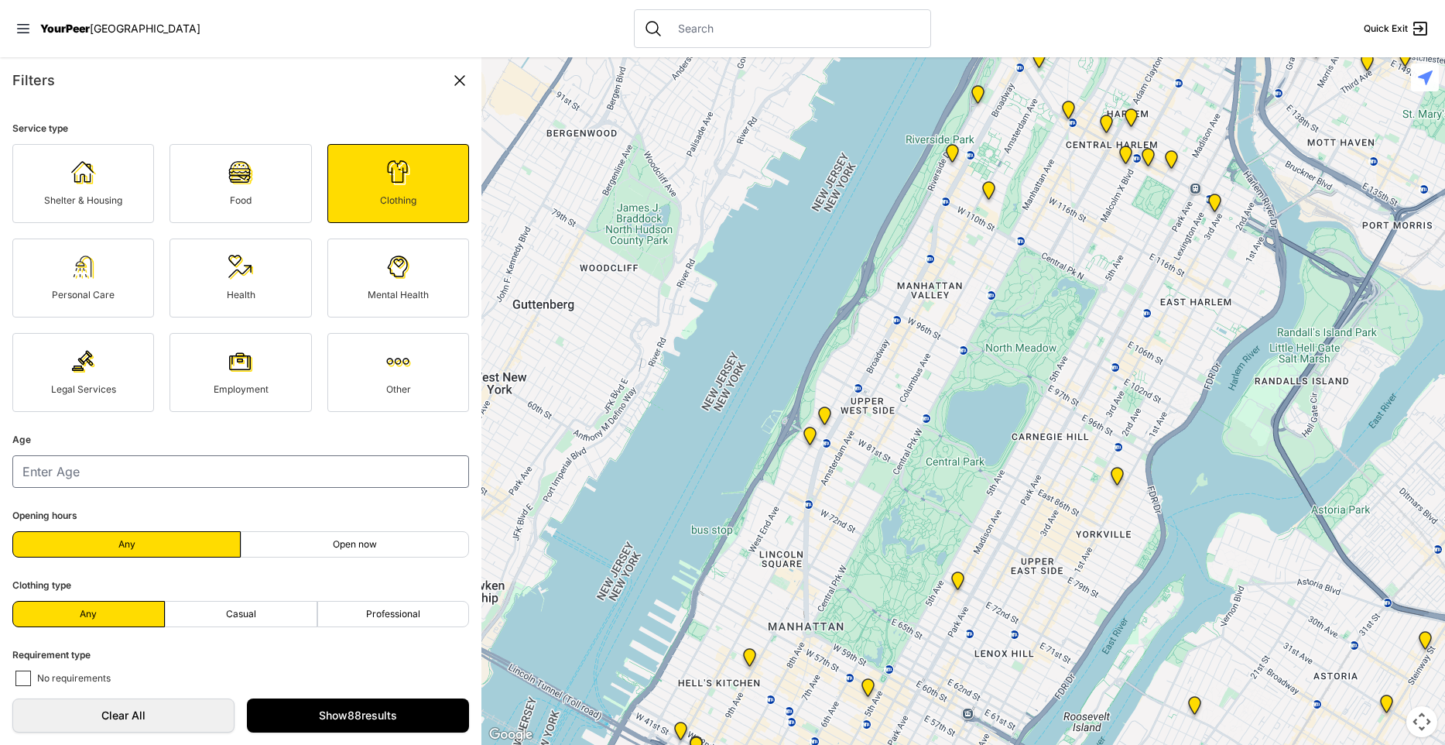
select select "nearby"
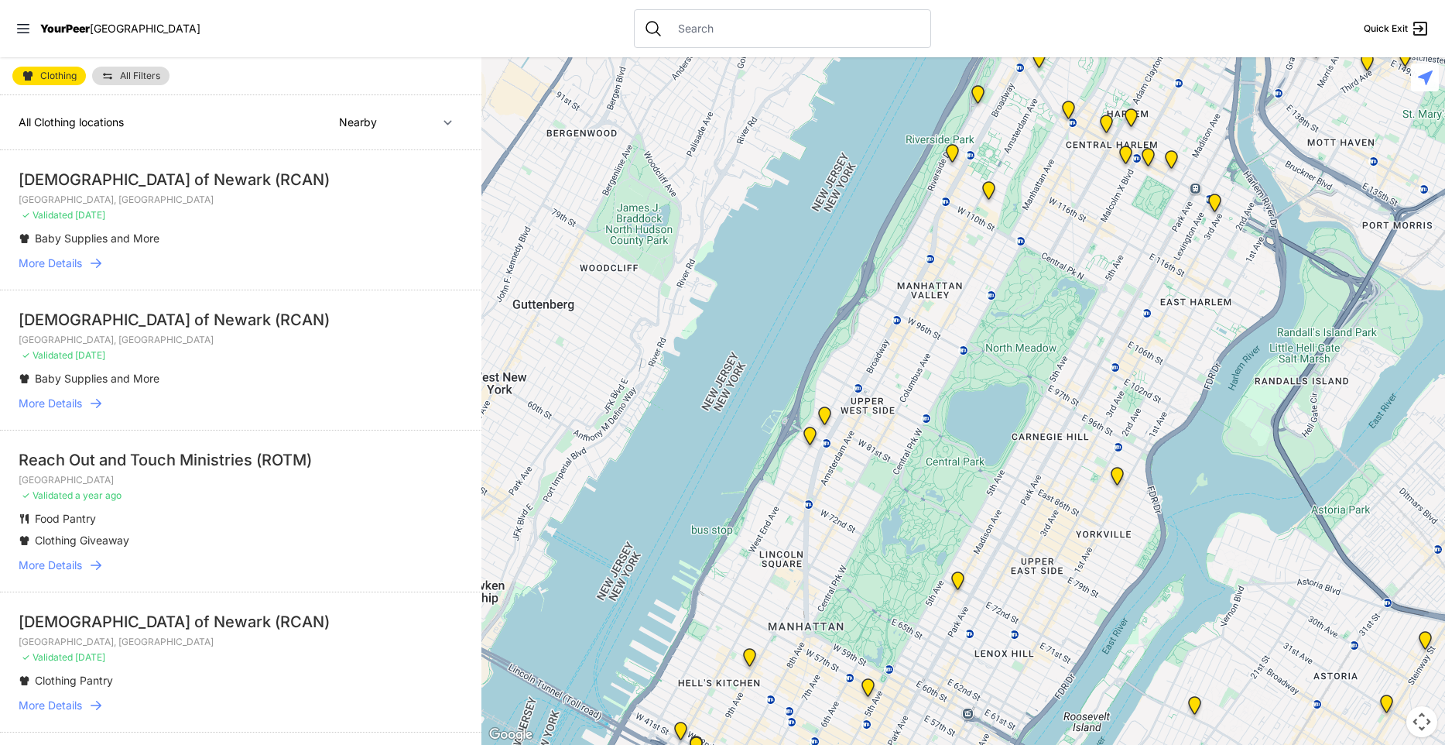
click at [147, 73] on span "All Filters" at bounding box center [140, 75] width 40 height 9
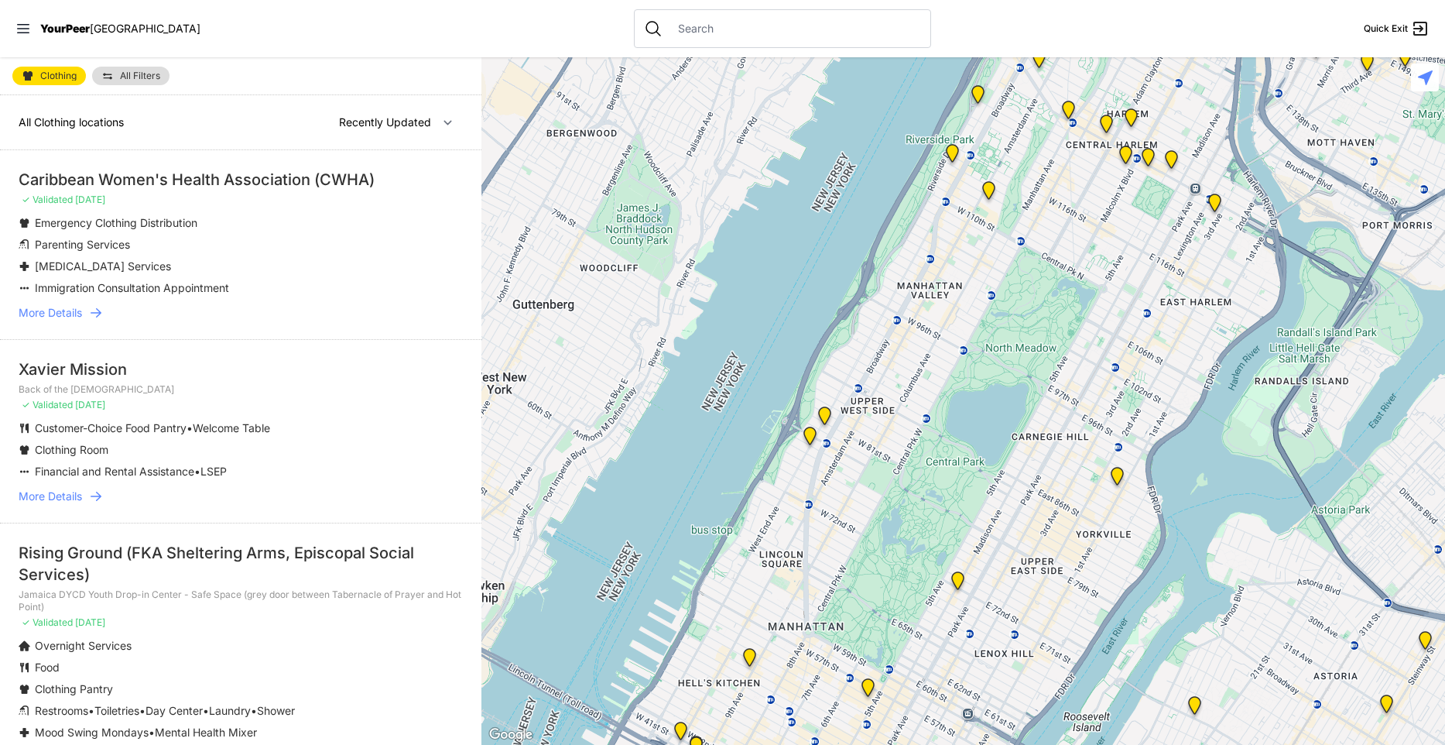
click at [147, 74] on span "All Filters" at bounding box center [140, 75] width 40 height 9
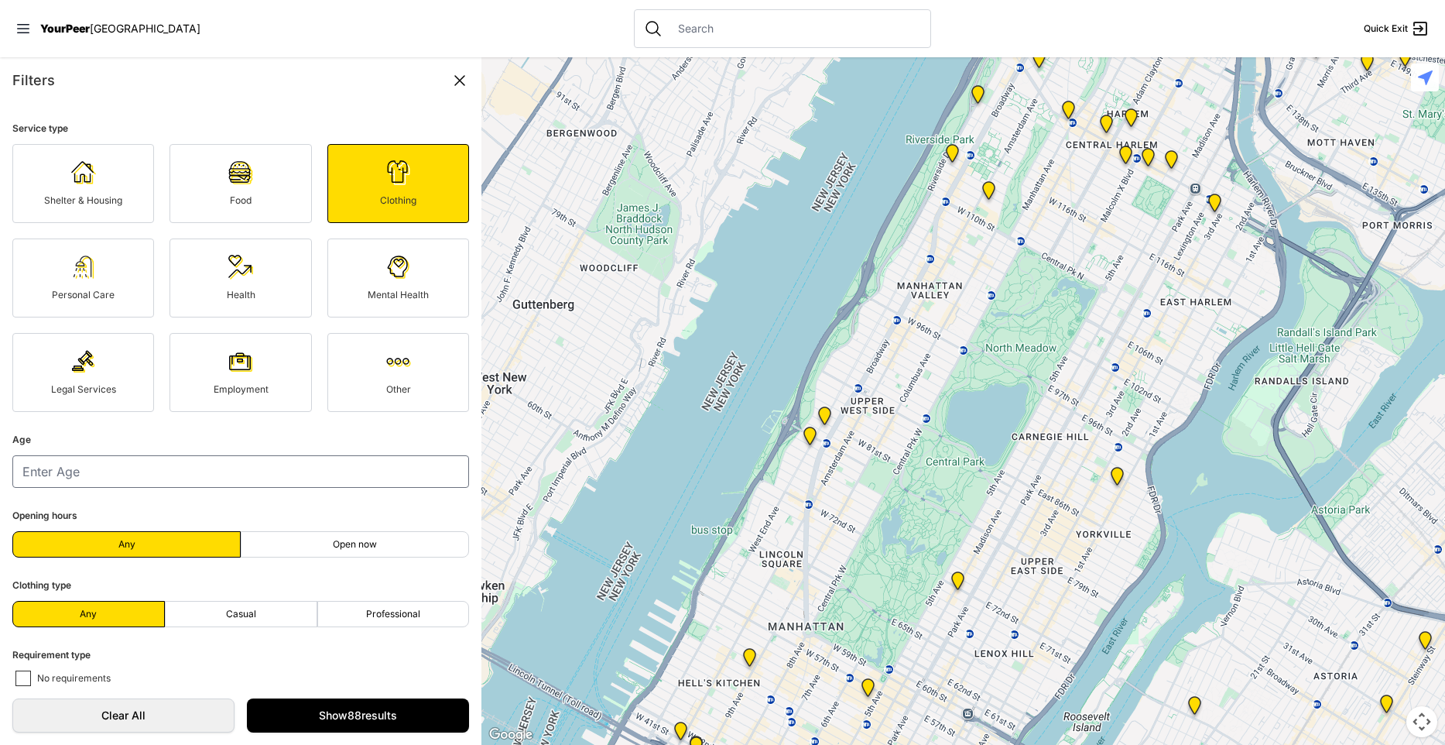
select select "nearby"
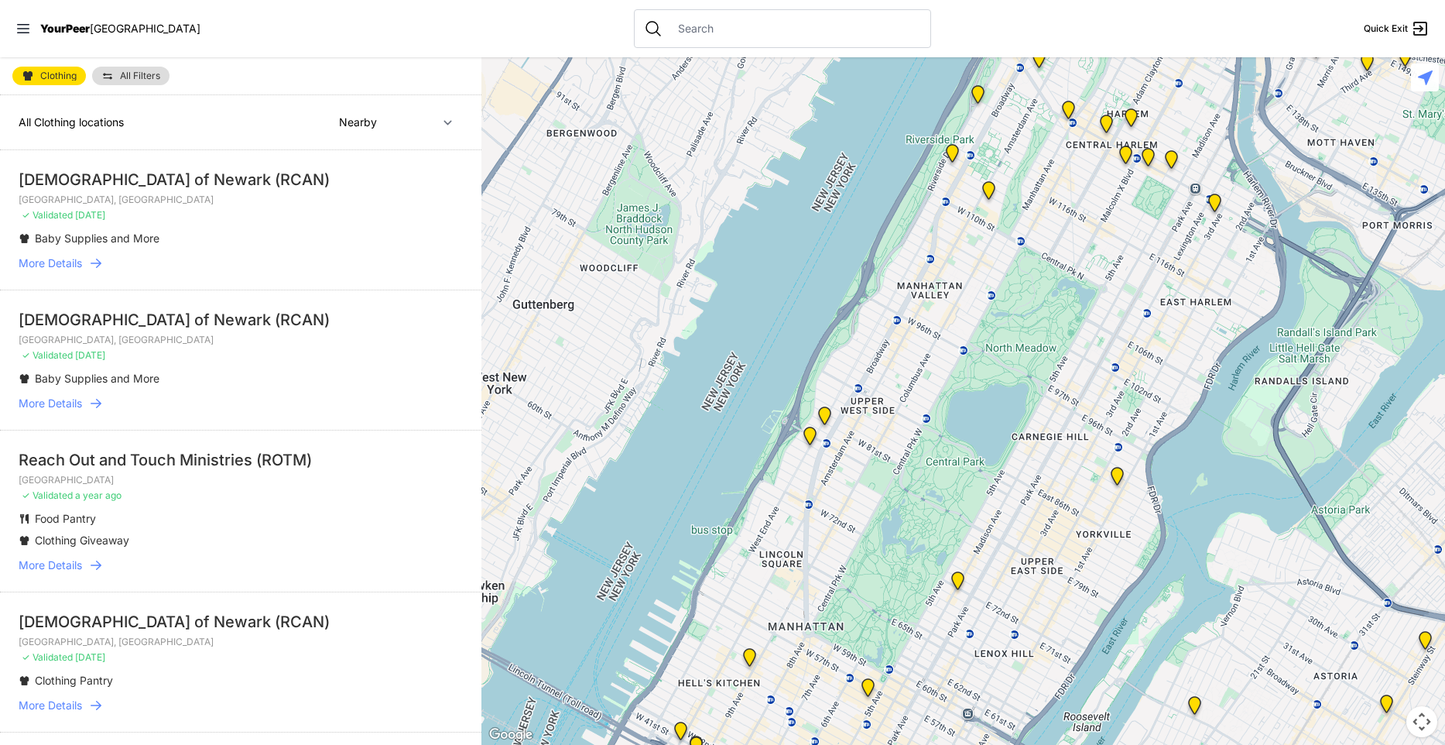
click at [1020, 35] on nav "YourPeer NYC Quick Exit" at bounding box center [722, 28] width 1445 height 57
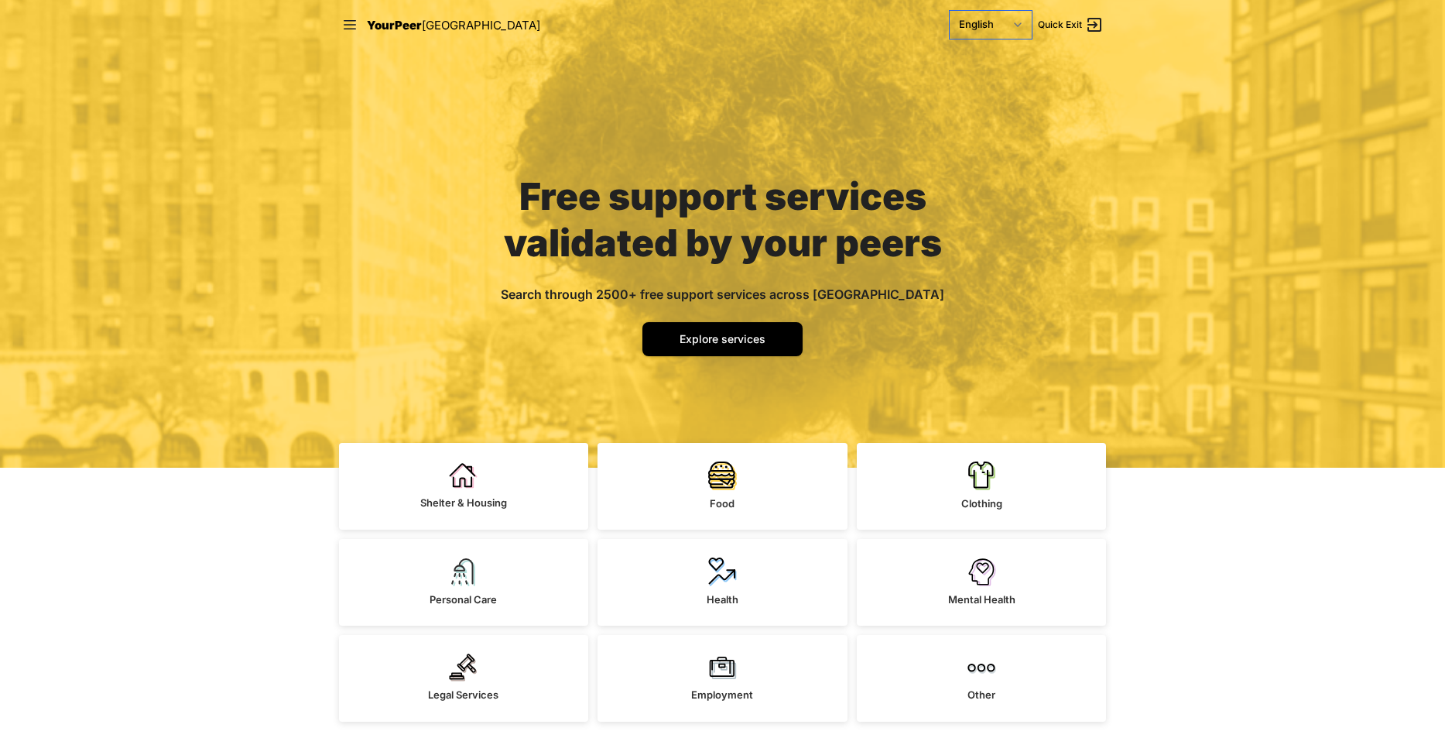
click at [950, 11] on select "English Español 简体中文 বাংলা Français Русский" at bounding box center [991, 25] width 82 height 28
click option "বাংলা" at bounding box center [0, 0] width 0 height 0
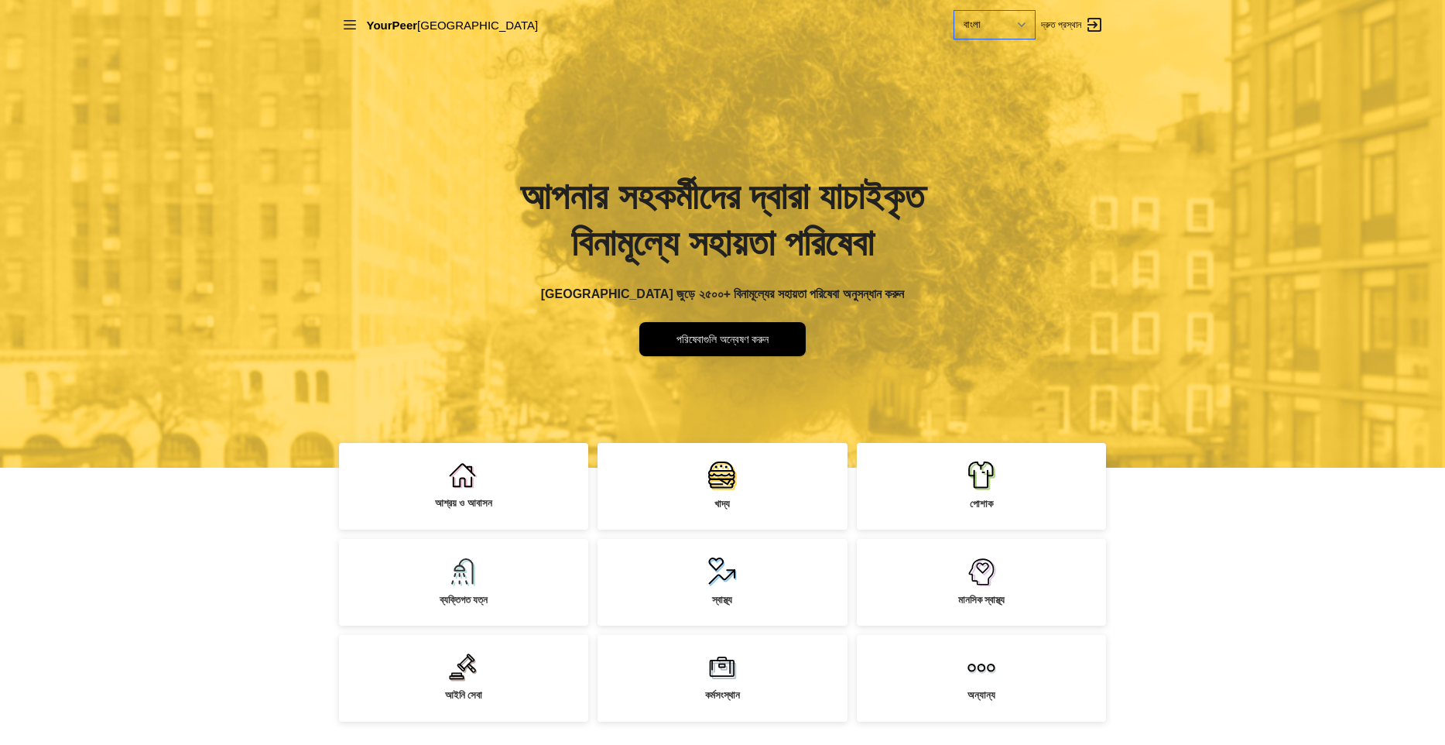
click at [954, 11] on select "English Español 简体中文 বাংলা Français Русский" at bounding box center [994, 25] width 80 height 28
select select "en|en"
click option "English" at bounding box center [0, 0] width 0 height 0
